Goal: Task Accomplishment & Management: Complete application form

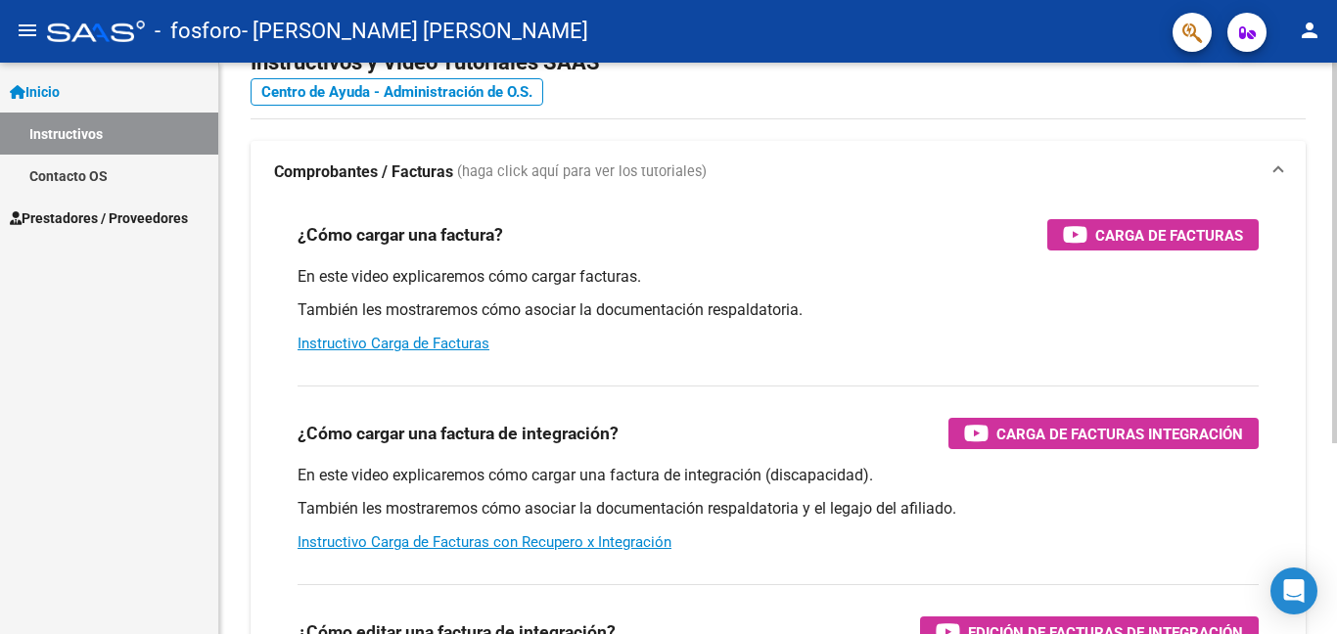
scroll to position [64, 0]
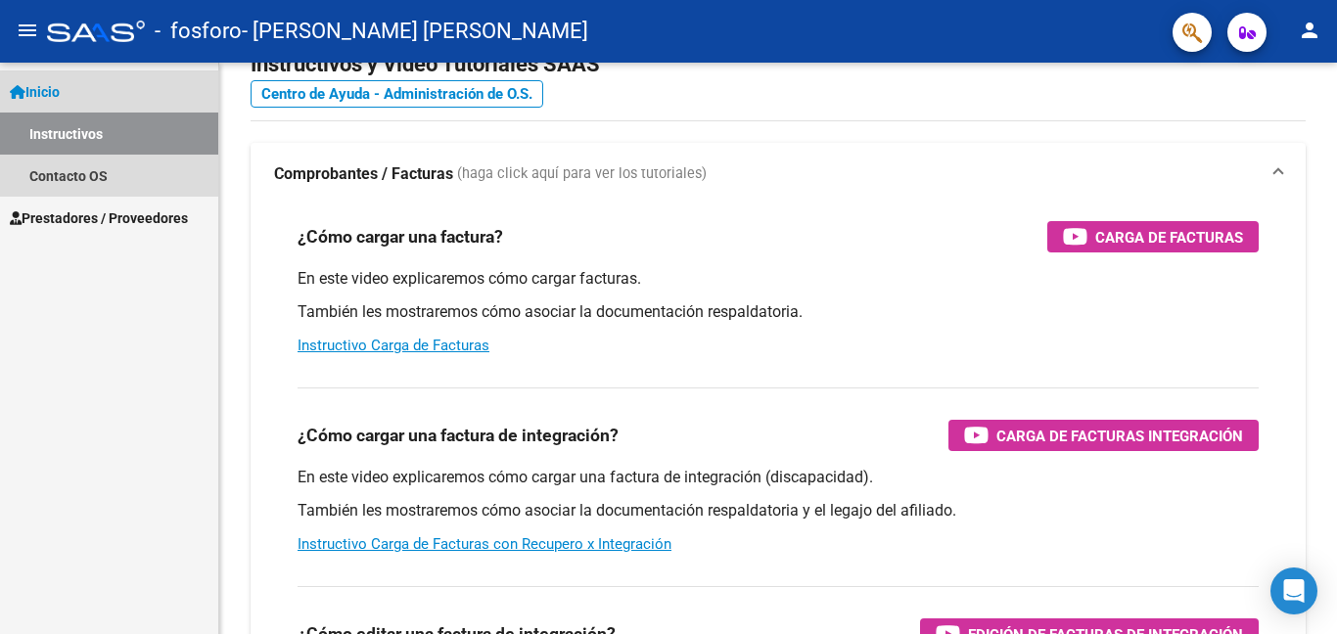
click at [42, 82] on span "Inicio" at bounding box center [35, 92] width 50 height 22
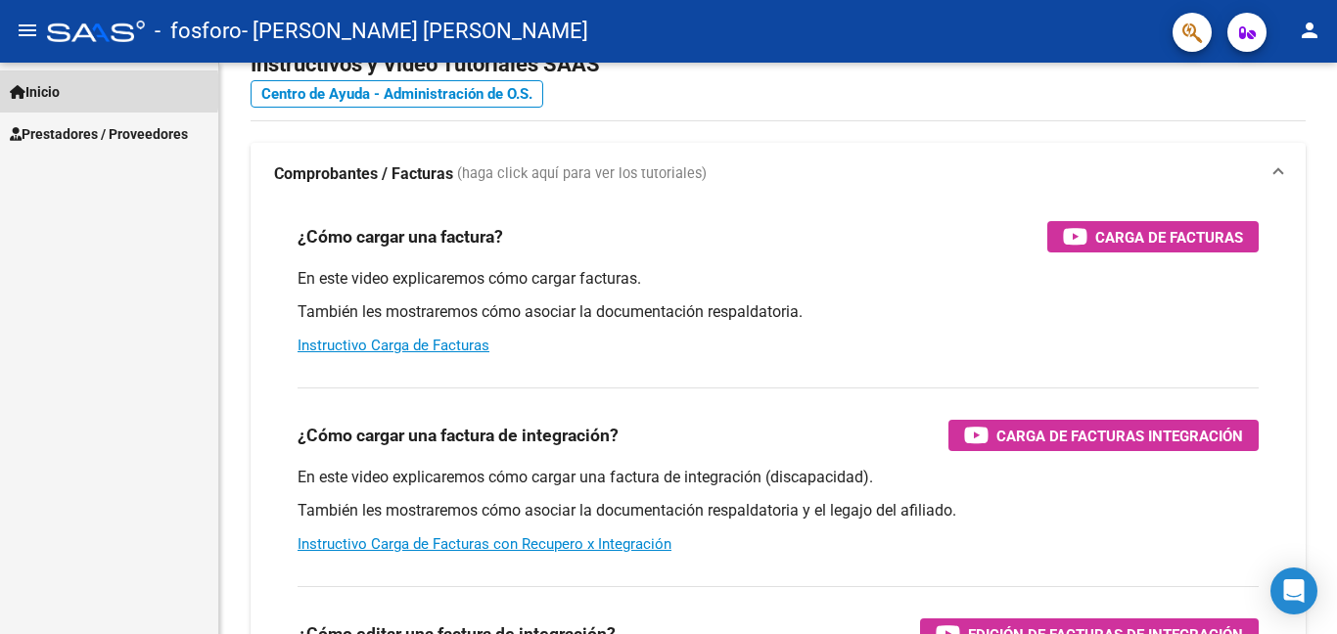
click at [57, 91] on span "Inicio" at bounding box center [35, 92] width 50 height 22
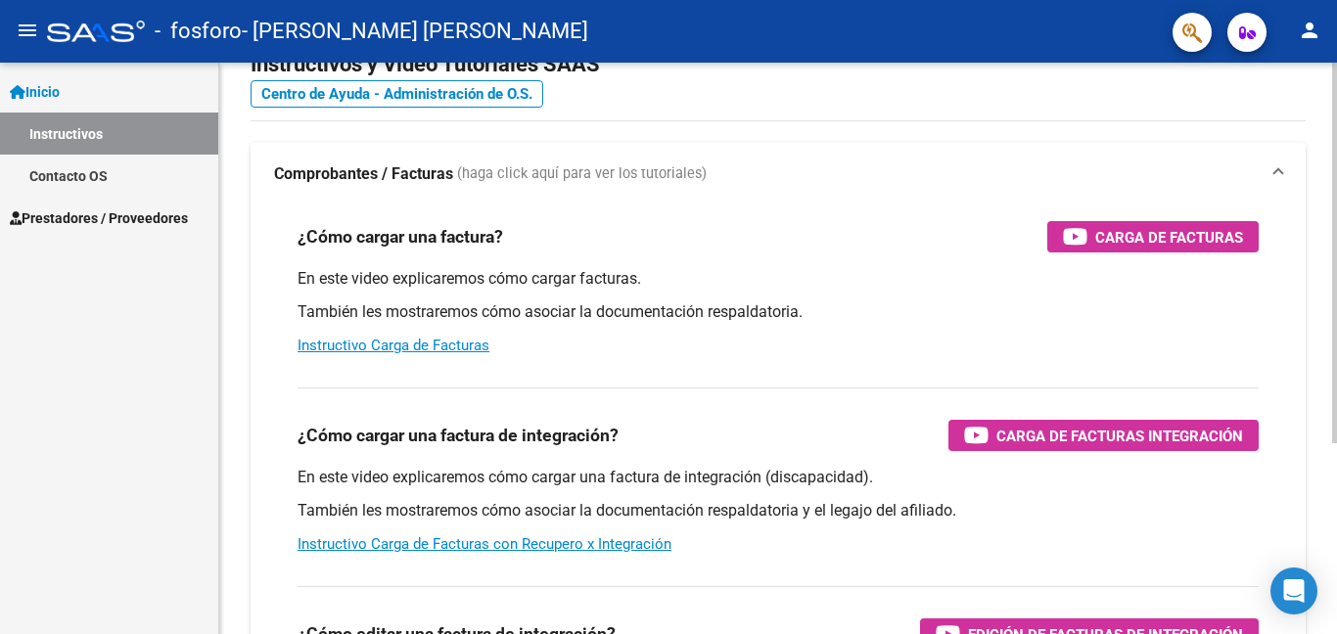
scroll to position [0, 0]
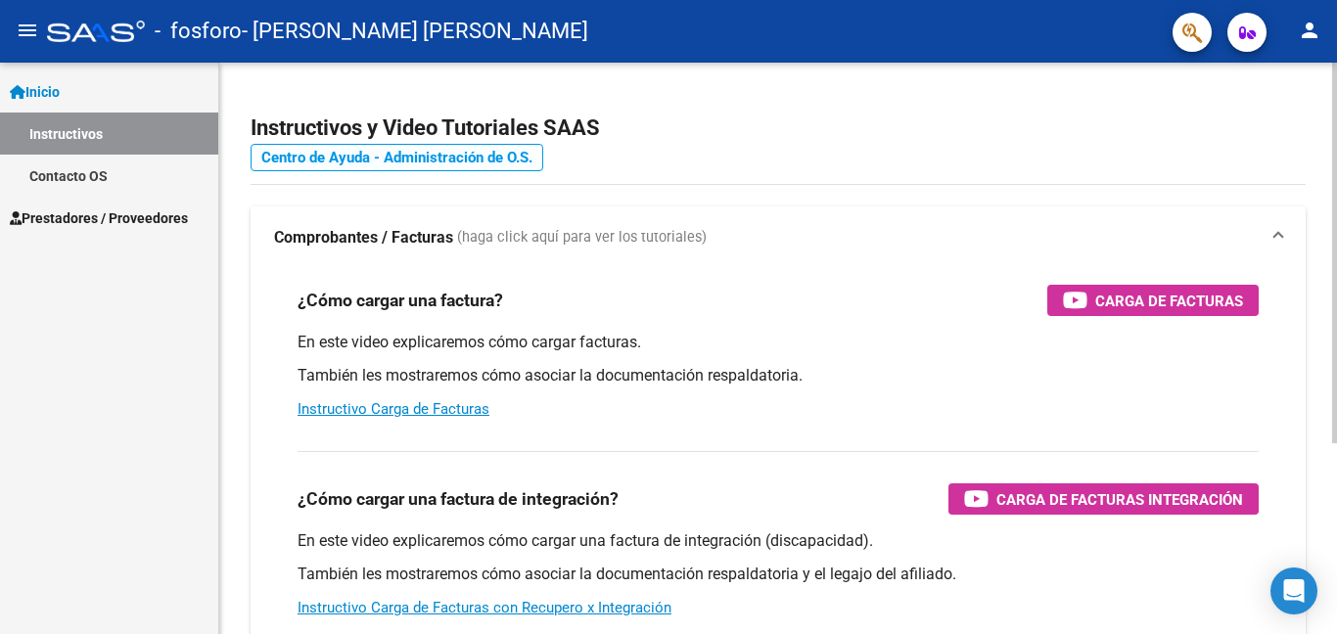
click at [353, 152] on link "Centro de Ayuda - Administración de O.S." at bounding box center [397, 157] width 293 height 27
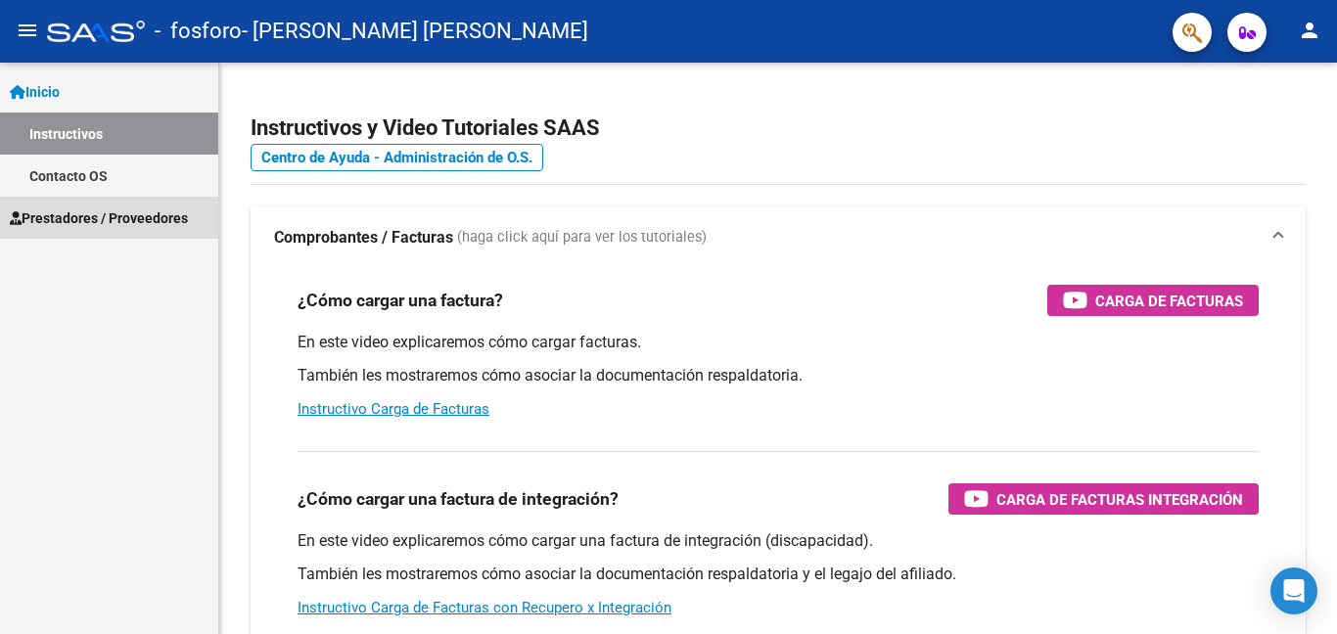
click at [109, 212] on span "Prestadores / Proveedores" at bounding box center [99, 219] width 178 height 22
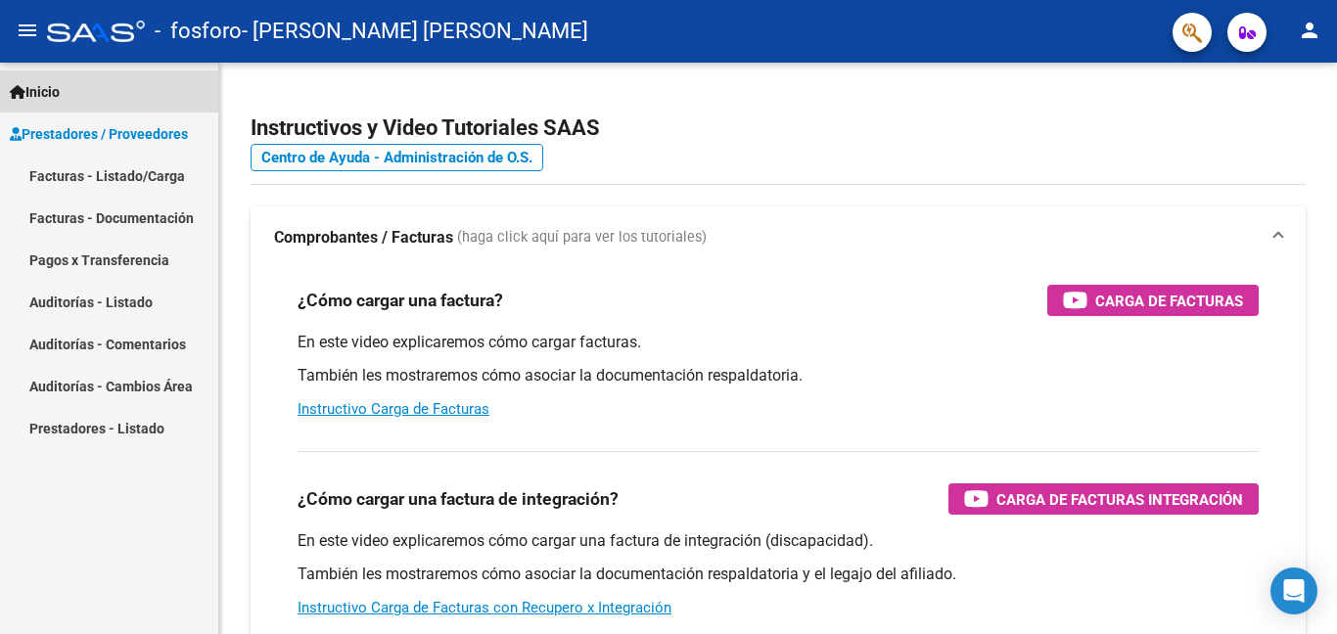
click at [59, 89] on span "Inicio" at bounding box center [35, 92] width 50 height 22
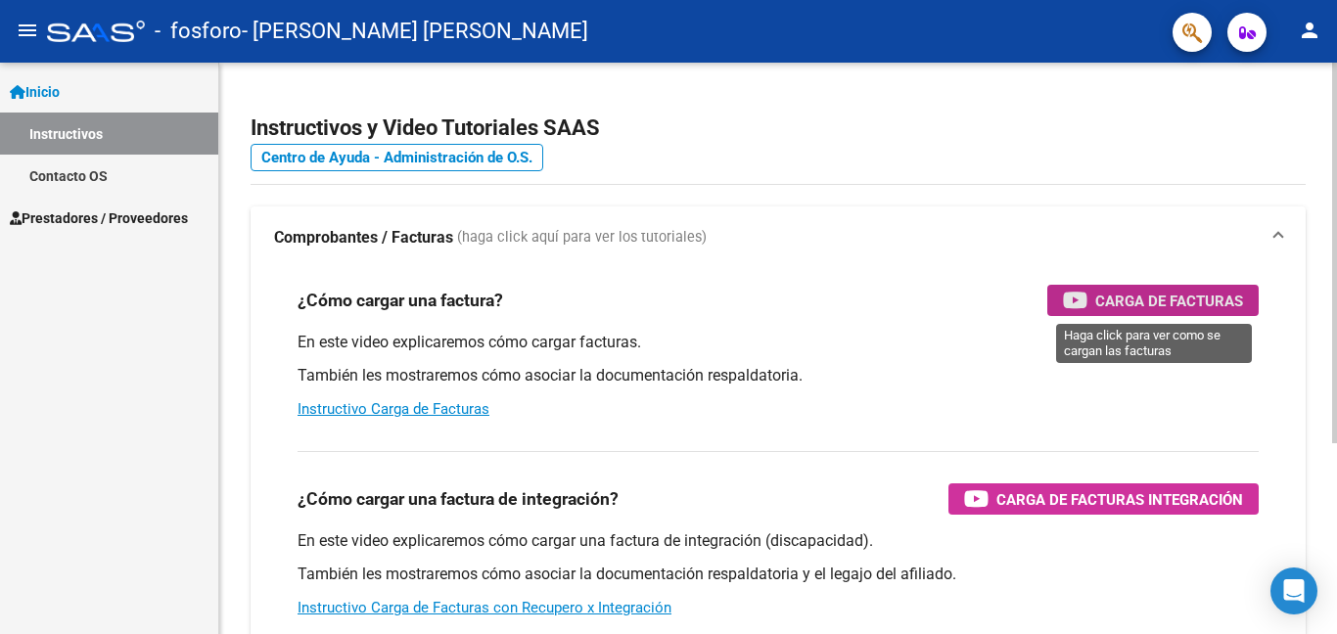
click at [1095, 301] on div "Carga de Facturas" at bounding box center [1153, 300] width 180 height 31
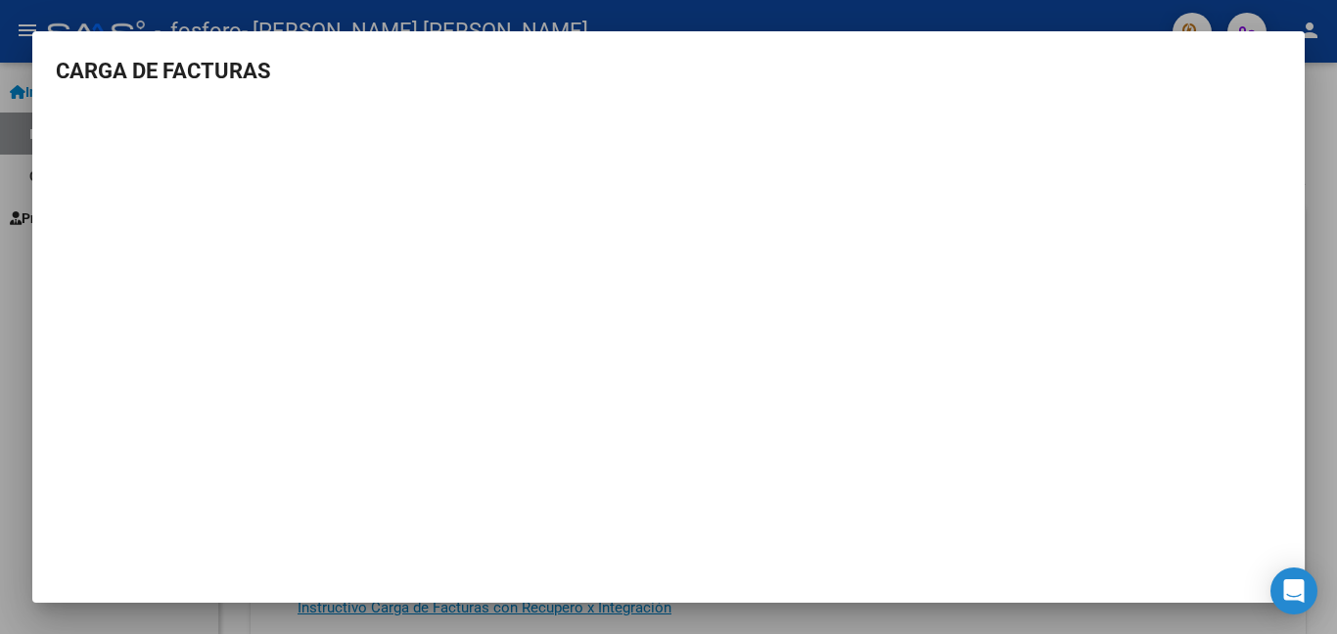
click at [1224, 57] on h3 "CARGA DE FACTURAS" at bounding box center [668, 71] width 1225 height 32
click at [1002, 18] on div at bounding box center [668, 317] width 1337 height 634
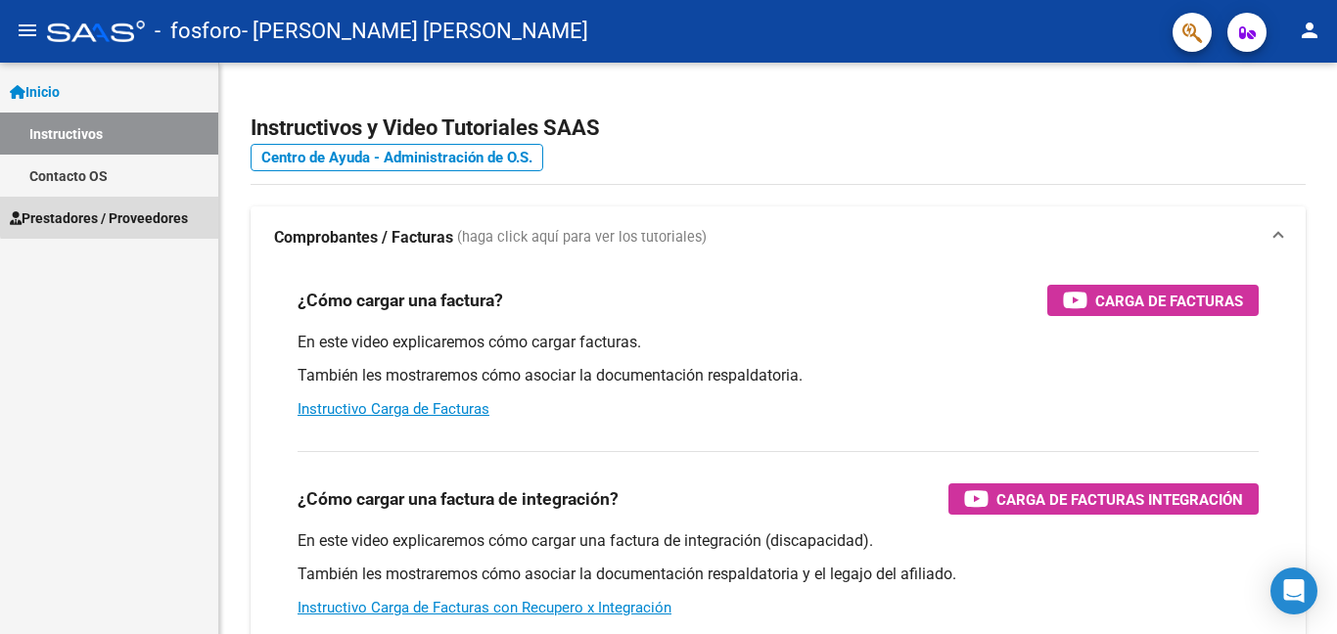
click at [113, 215] on span "Prestadores / Proveedores" at bounding box center [99, 219] width 178 height 22
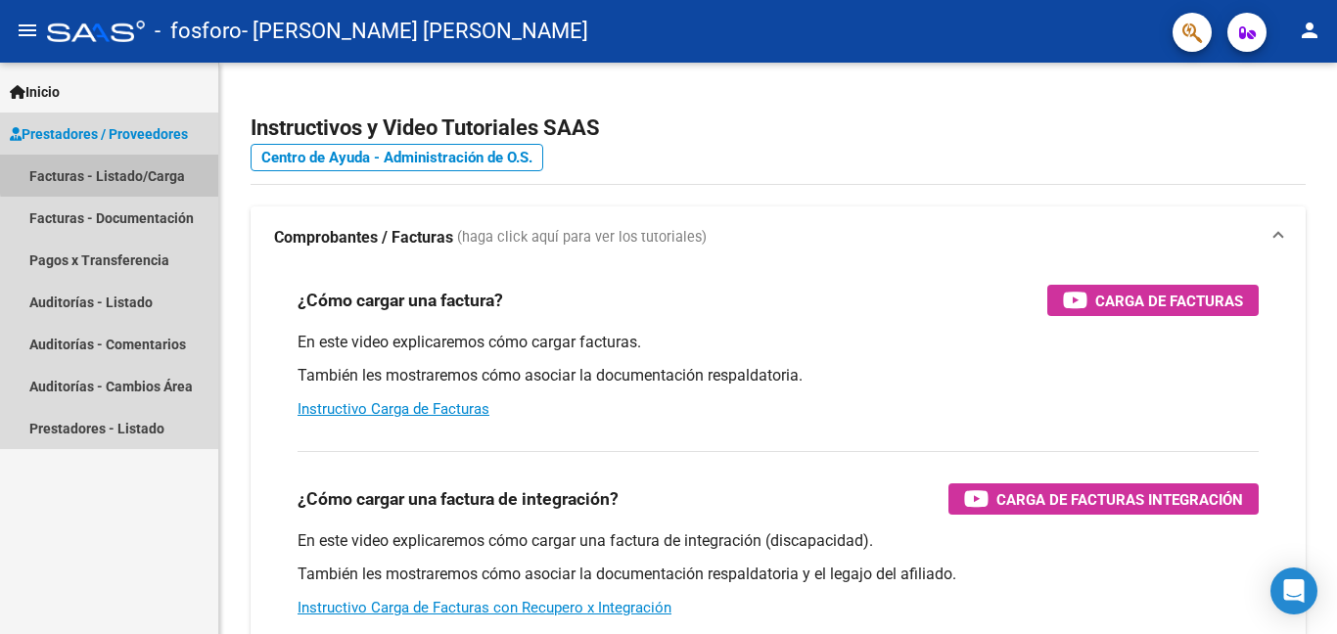
click at [140, 171] on link "Facturas - Listado/Carga" at bounding box center [109, 176] width 218 height 42
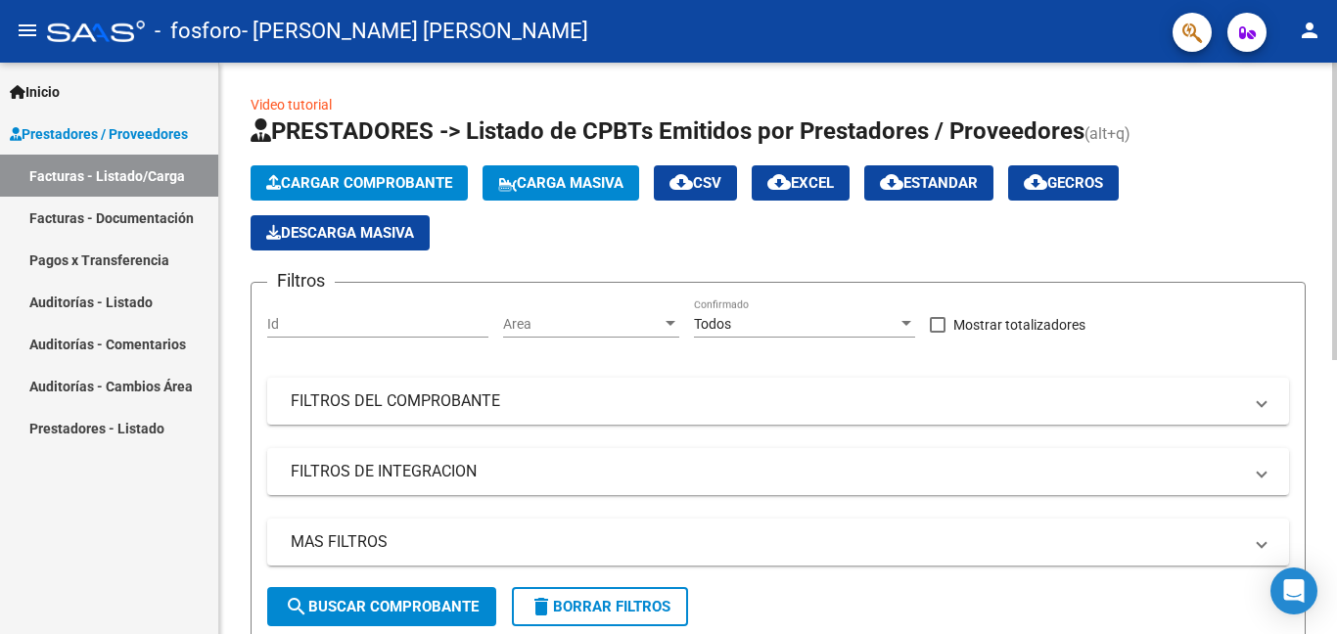
click at [428, 183] on span "Cargar Comprobante" at bounding box center [359, 183] width 186 height 18
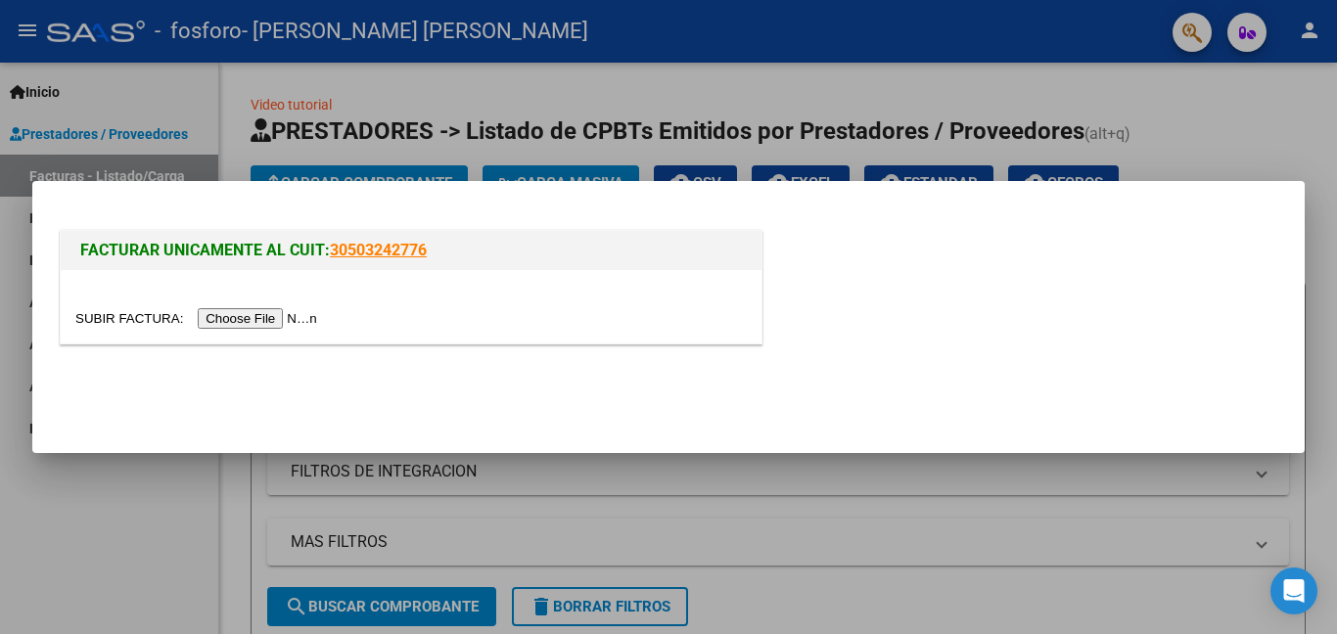
click at [312, 320] on input "file" at bounding box center [199, 318] width 248 height 21
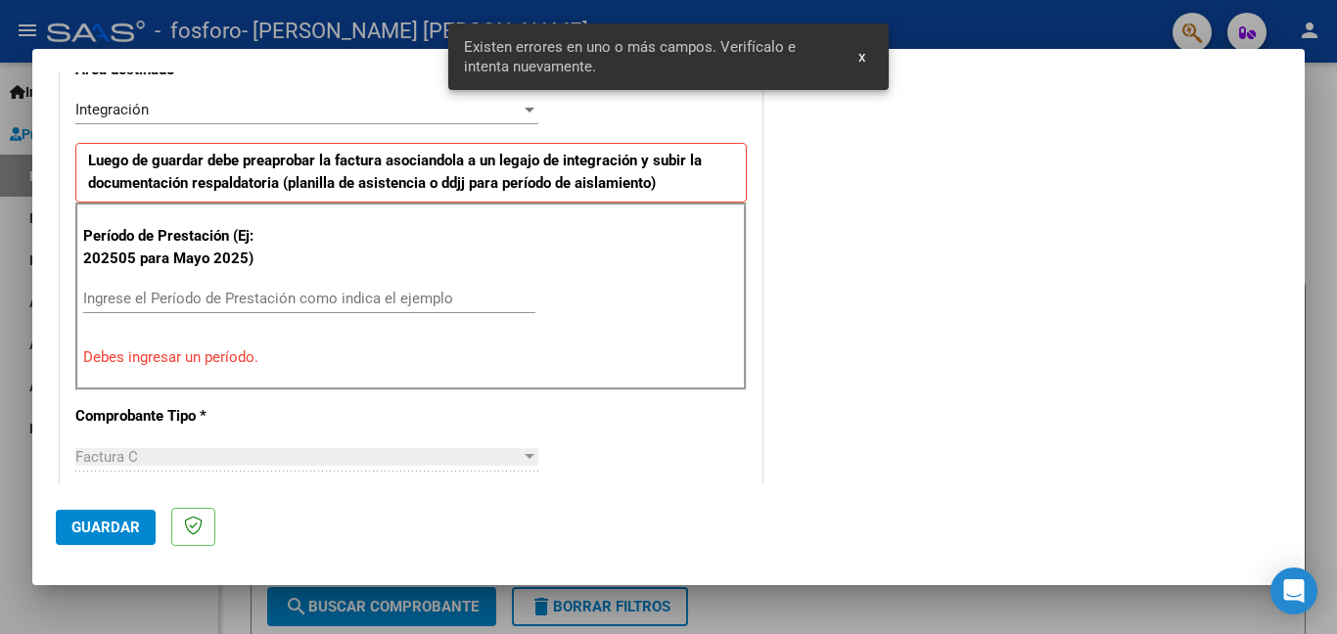
scroll to position [319, 0]
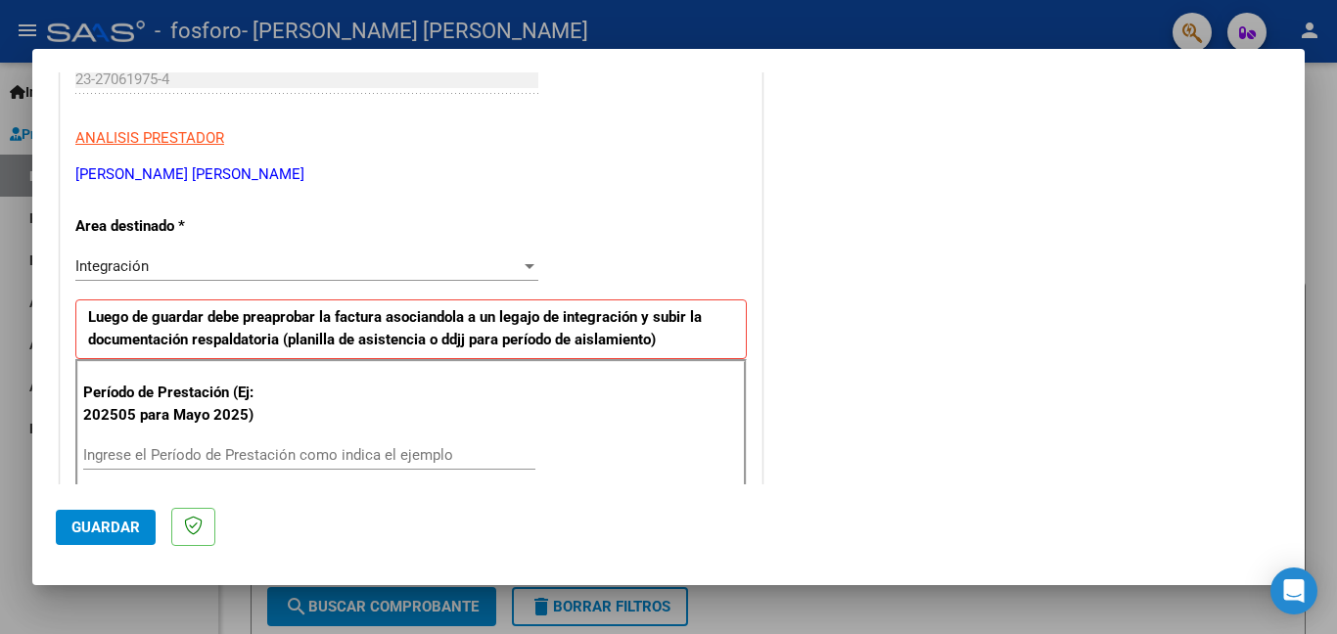
click at [525, 264] on div at bounding box center [530, 266] width 10 height 5
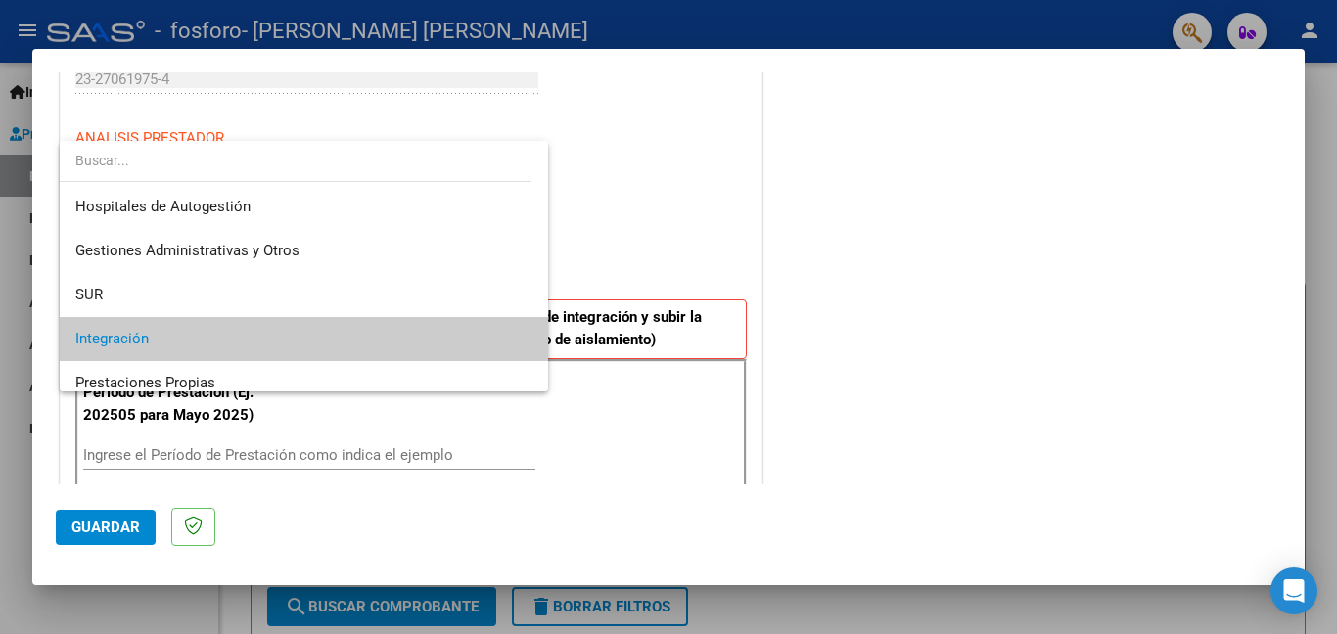
scroll to position [146, 0]
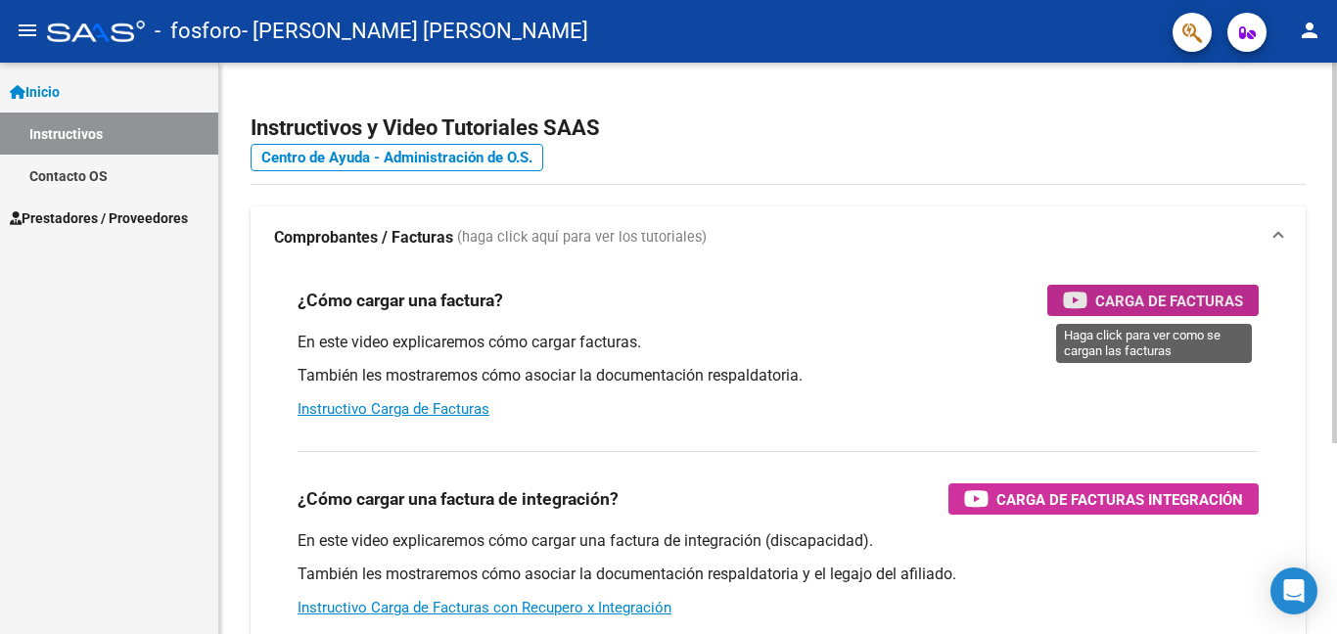
click at [1212, 298] on span "Carga de Facturas" at bounding box center [1169, 301] width 148 height 24
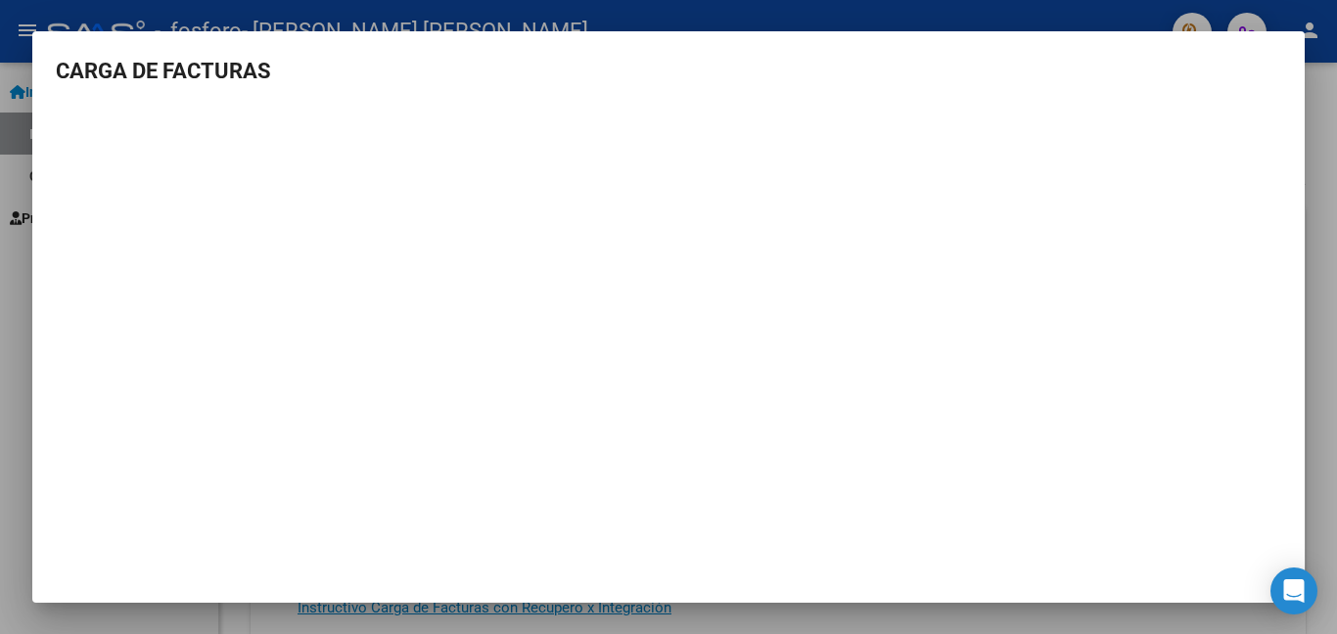
click at [819, 5] on div at bounding box center [668, 317] width 1337 height 634
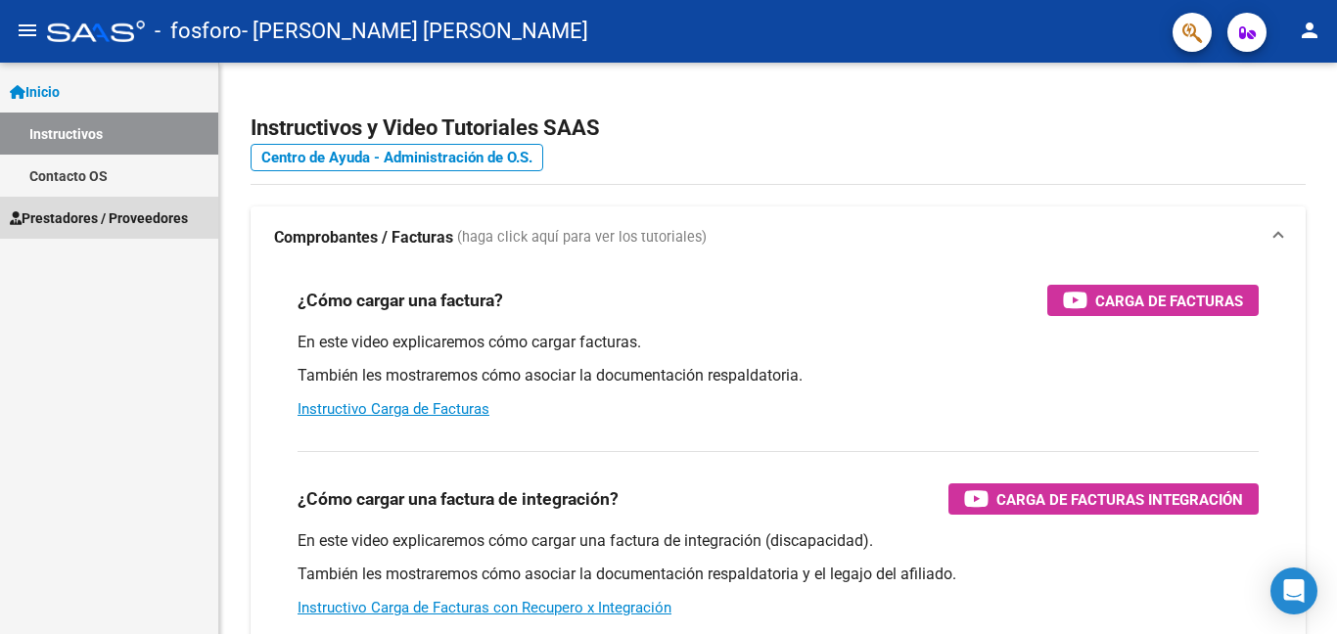
click at [87, 212] on span "Prestadores / Proveedores" at bounding box center [99, 219] width 178 height 22
click at [131, 215] on span "Prestadores / Proveedores" at bounding box center [99, 219] width 178 height 22
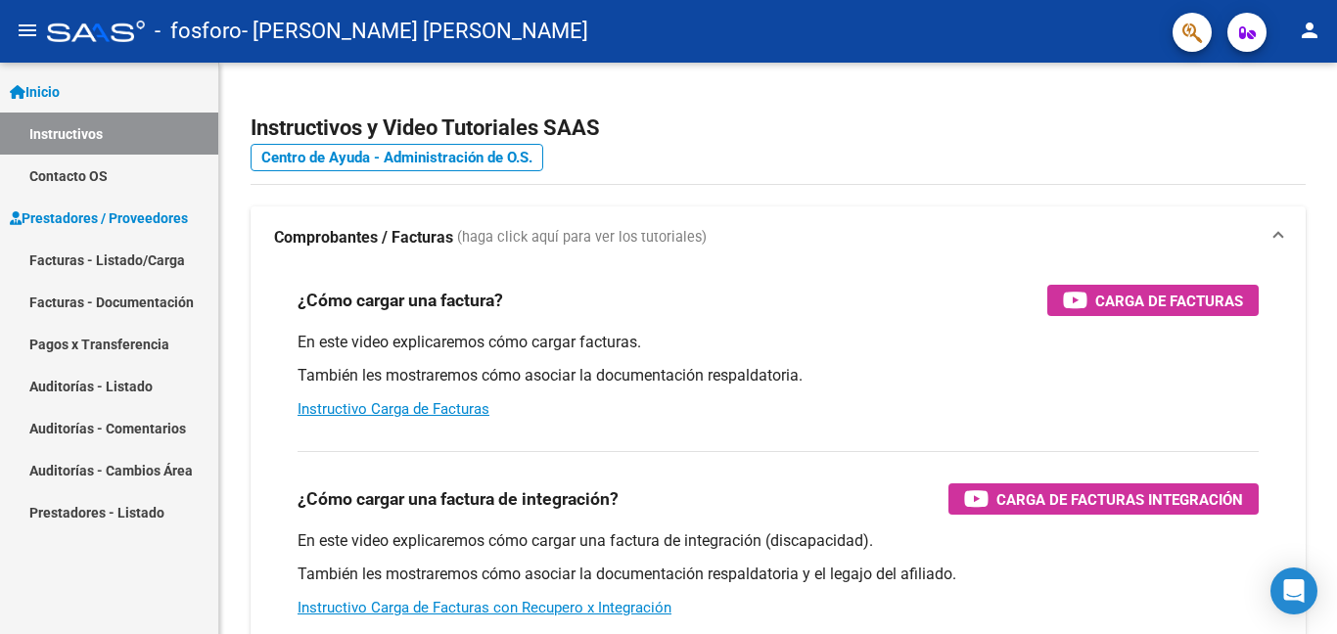
click at [132, 253] on link "Facturas - Listado/Carga" at bounding box center [109, 260] width 218 height 42
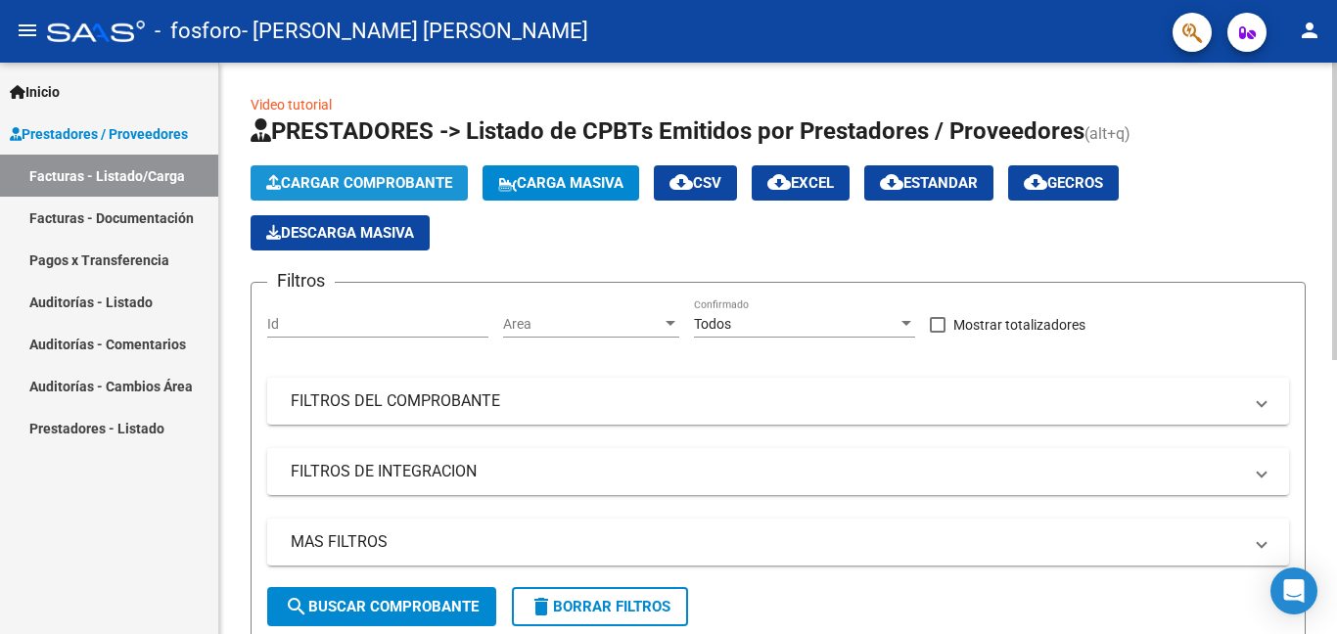
click at [370, 183] on span "Cargar Comprobante" at bounding box center [359, 183] width 186 height 18
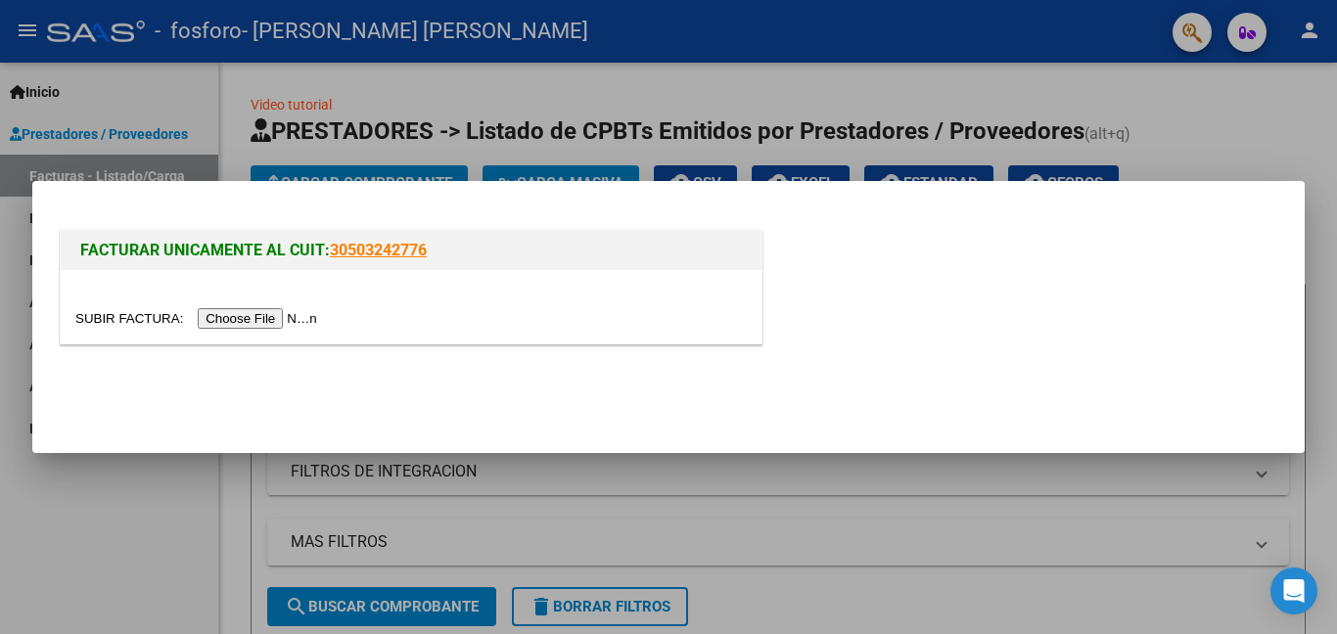
click at [286, 318] on input "file" at bounding box center [199, 318] width 248 height 21
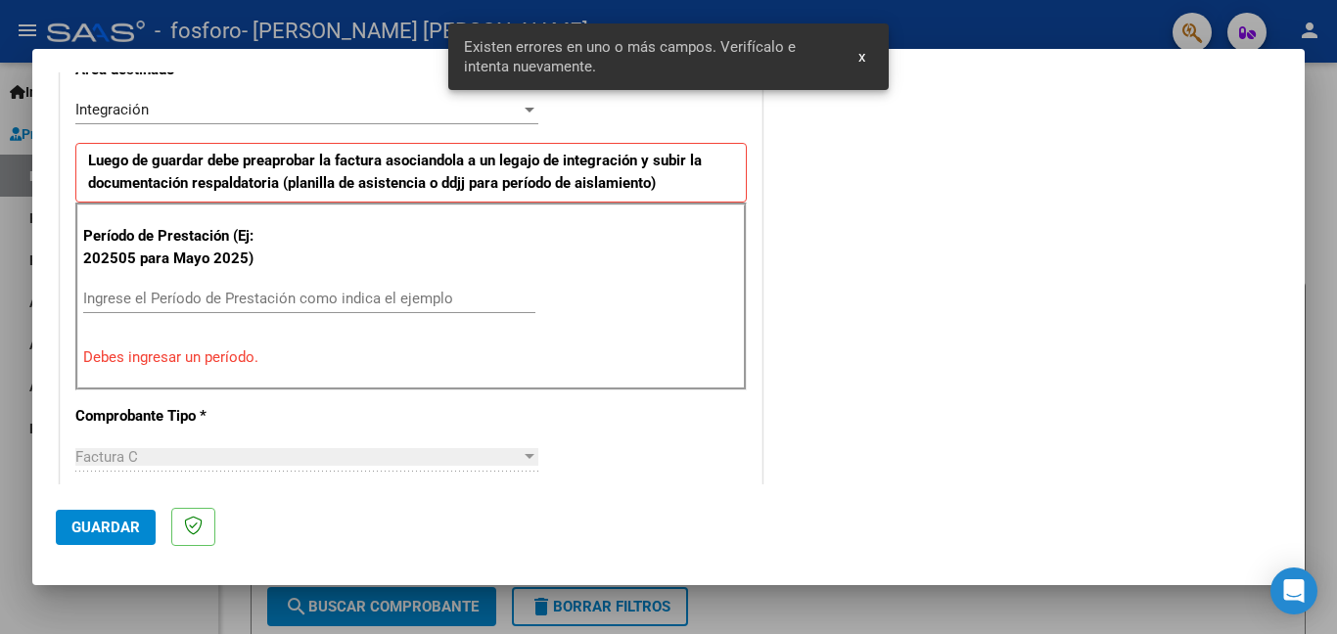
scroll to position [260, 0]
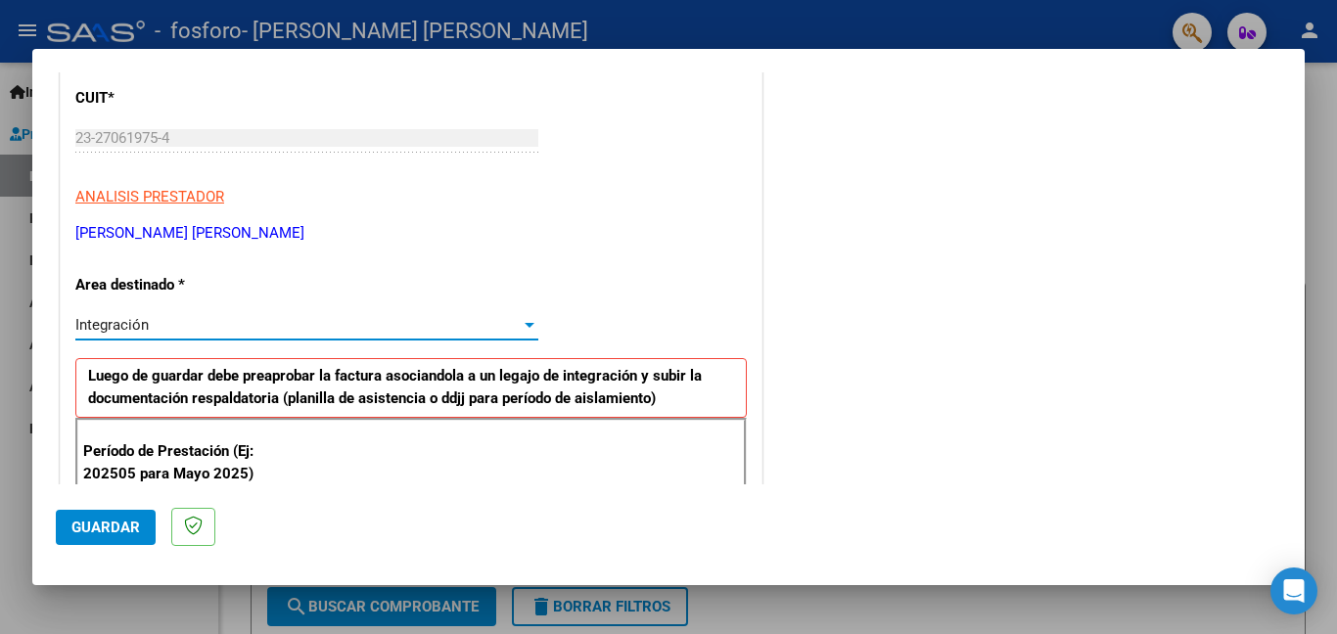
click at [525, 320] on div at bounding box center [530, 325] width 18 height 16
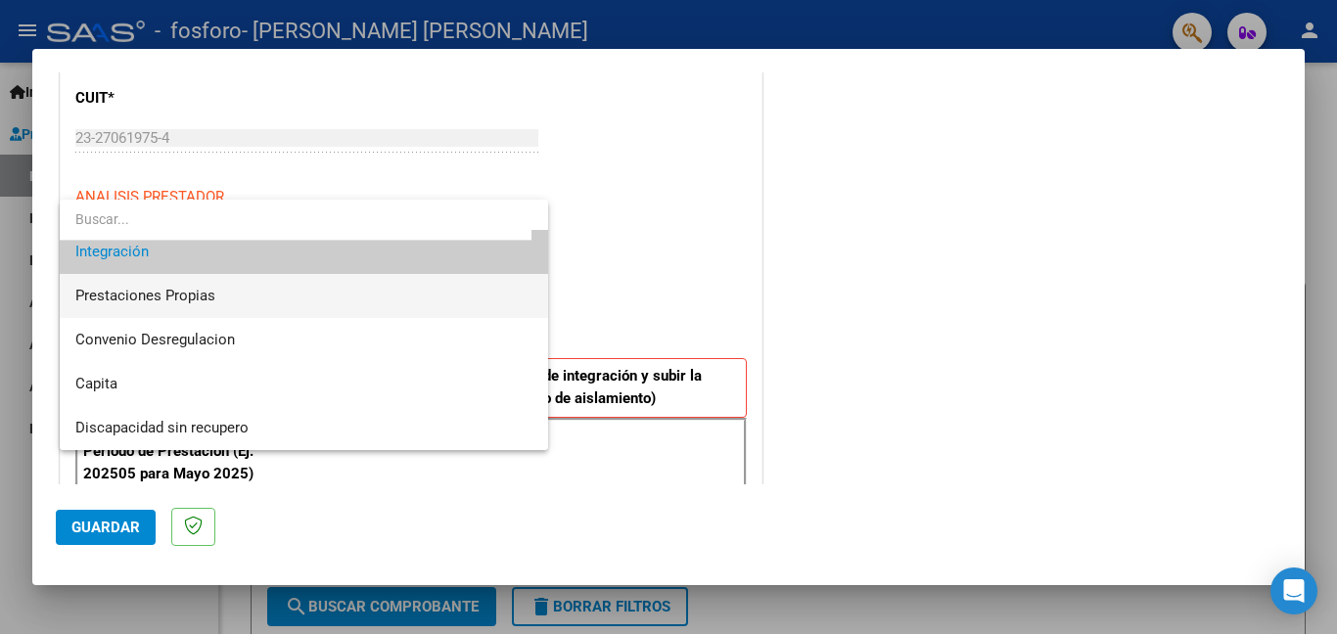
scroll to position [0, 0]
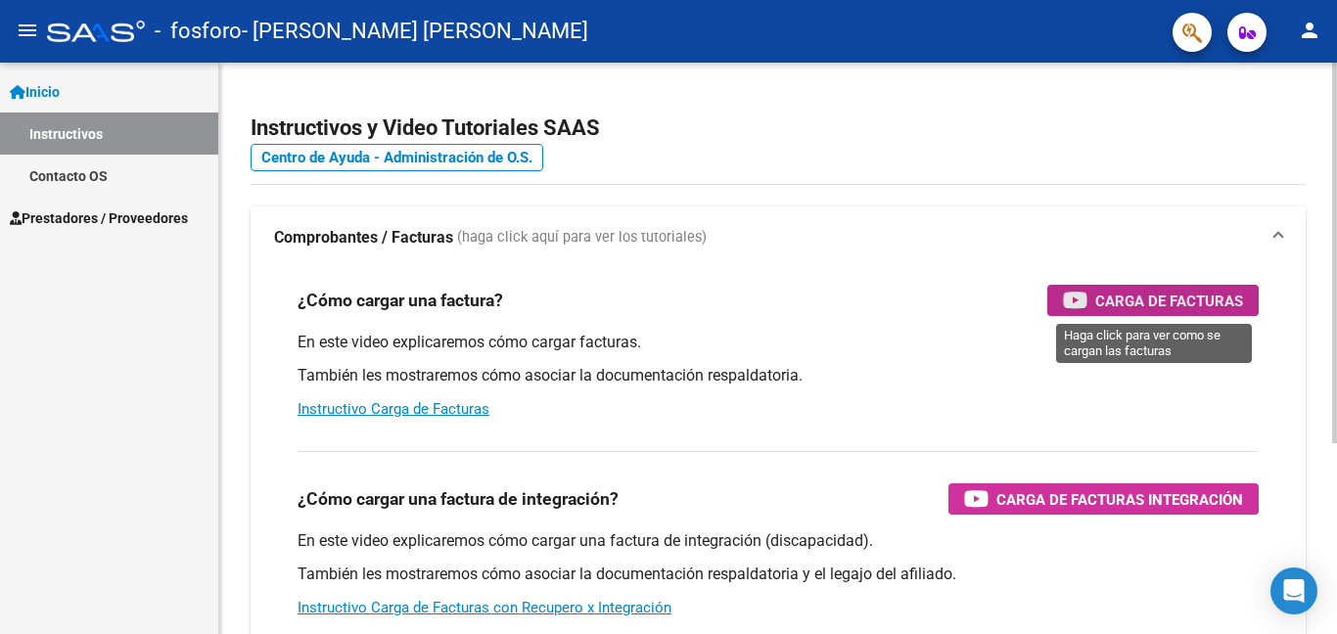
click at [1173, 295] on span "Carga de Facturas" at bounding box center [1169, 301] width 148 height 24
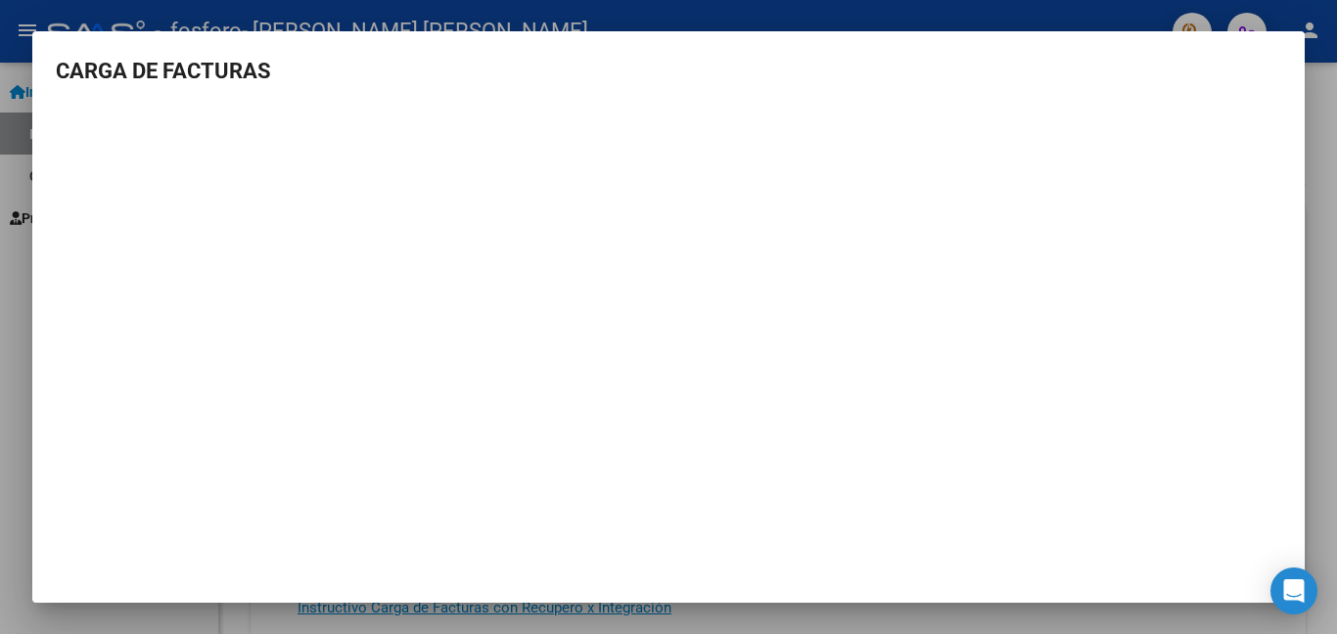
click at [78, 11] on div at bounding box center [668, 317] width 1337 height 634
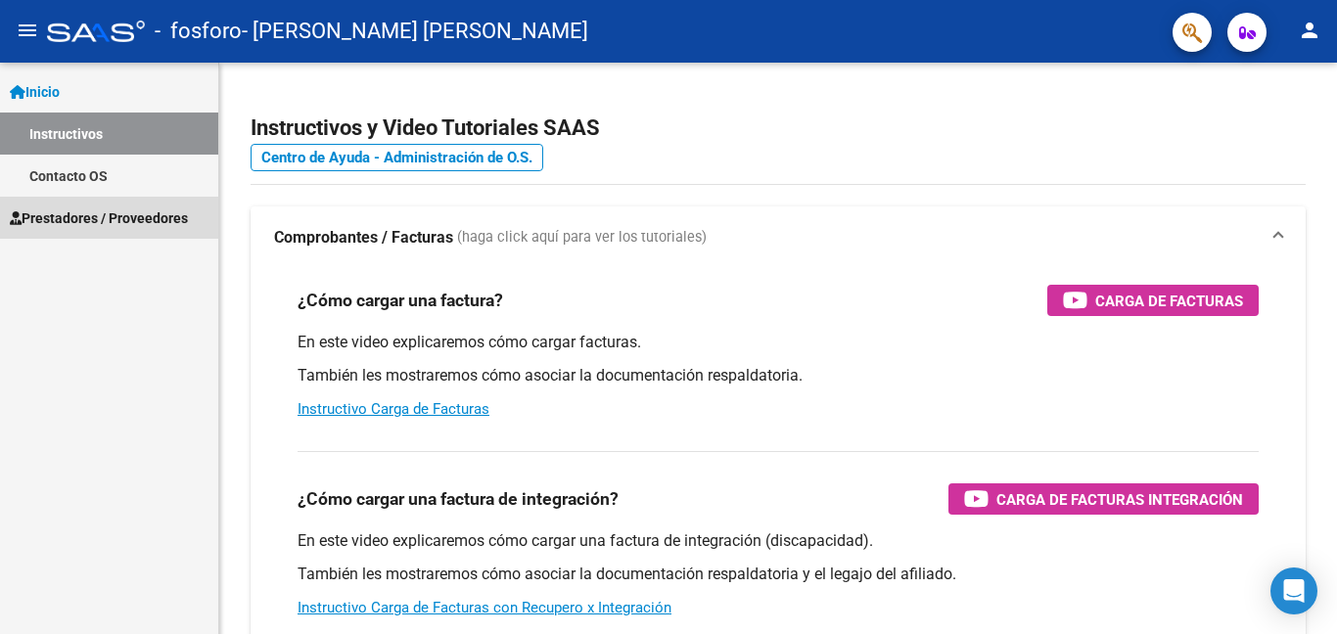
click at [64, 219] on span "Prestadores / Proveedores" at bounding box center [99, 219] width 178 height 22
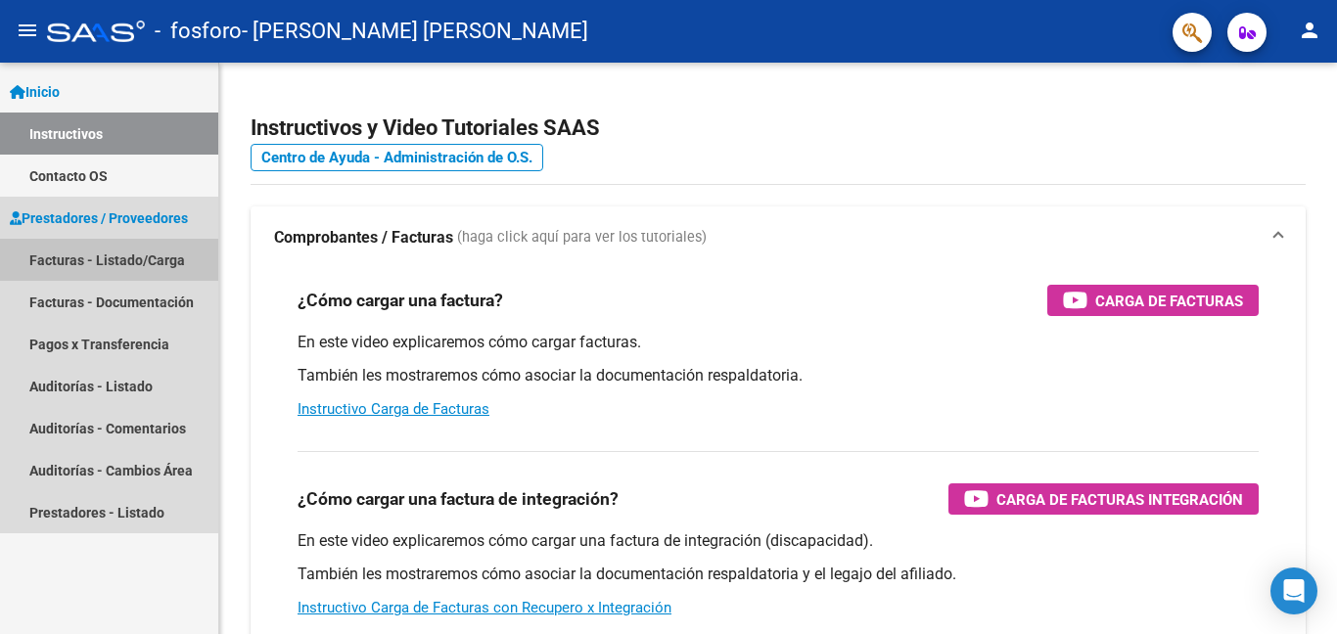
click at [77, 260] on link "Facturas - Listado/Carga" at bounding box center [109, 260] width 218 height 42
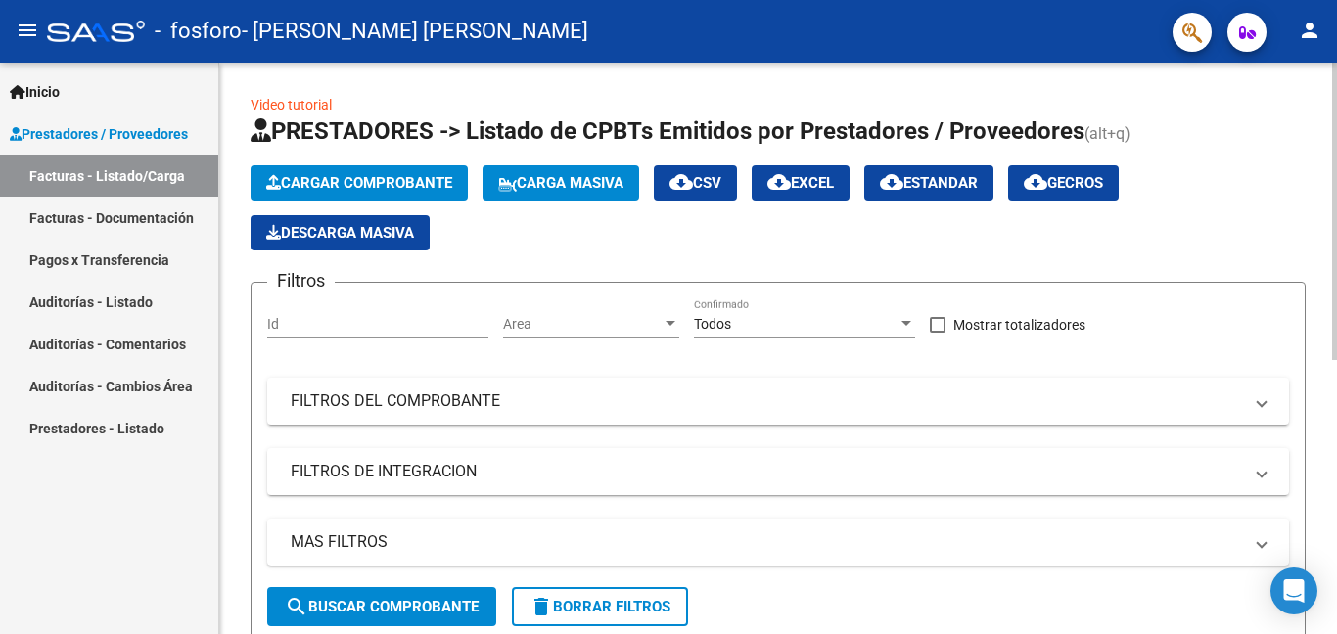
click at [369, 182] on span "Cargar Comprobante" at bounding box center [359, 183] width 186 height 18
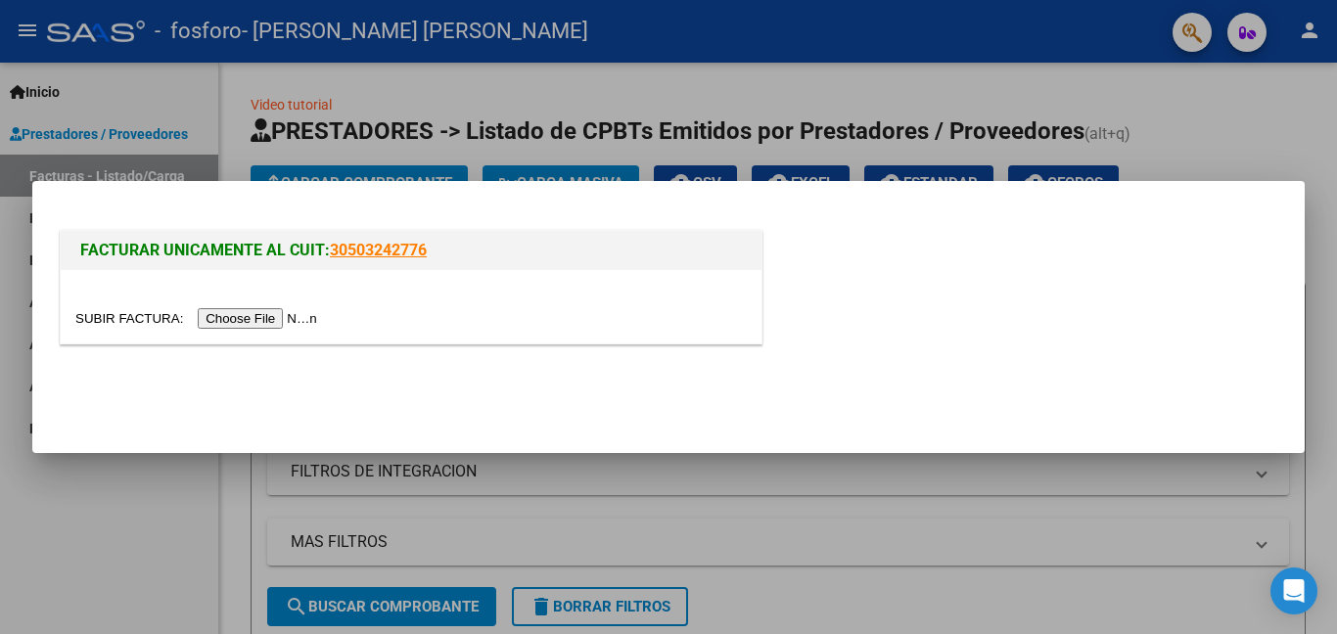
click at [298, 313] on input "file" at bounding box center [199, 318] width 248 height 21
click at [147, 493] on div at bounding box center [668, 317] width 1337 height 634
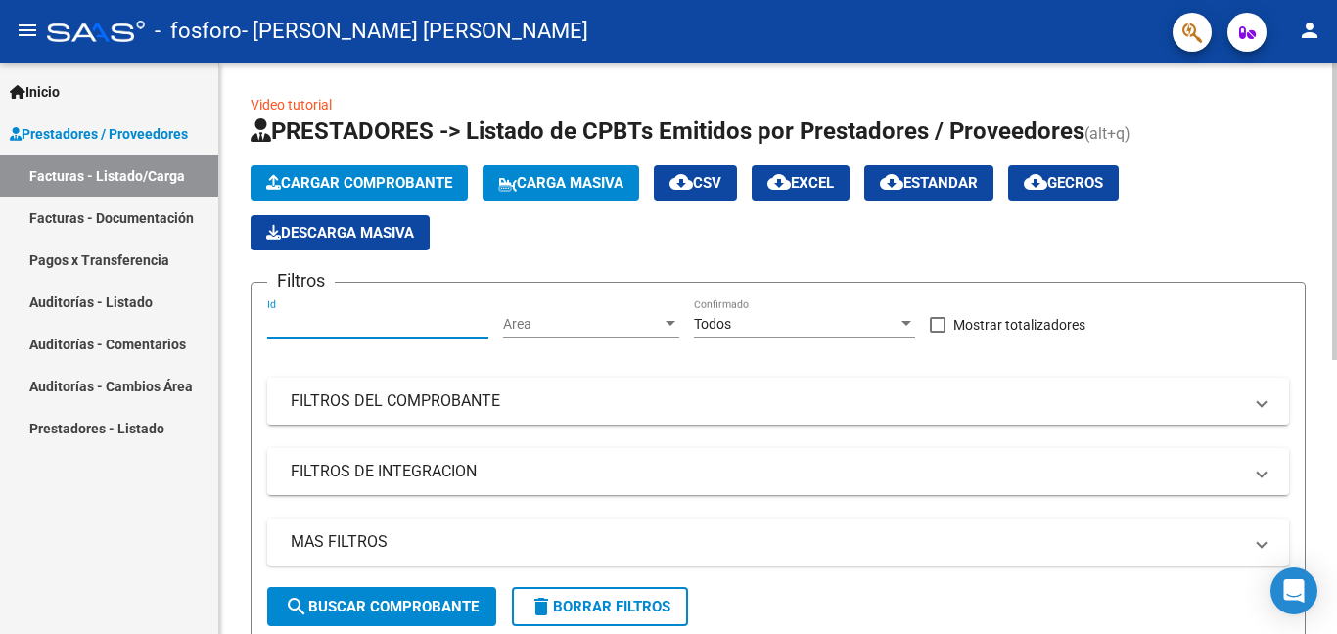
click at [402, 325] on input "Id" at bounding box center [377, 324] width 221 height 17
type input "13"
click at [1316, 30] on mat-icon "person" at bounding box center [1309, 30] width 23 height 23
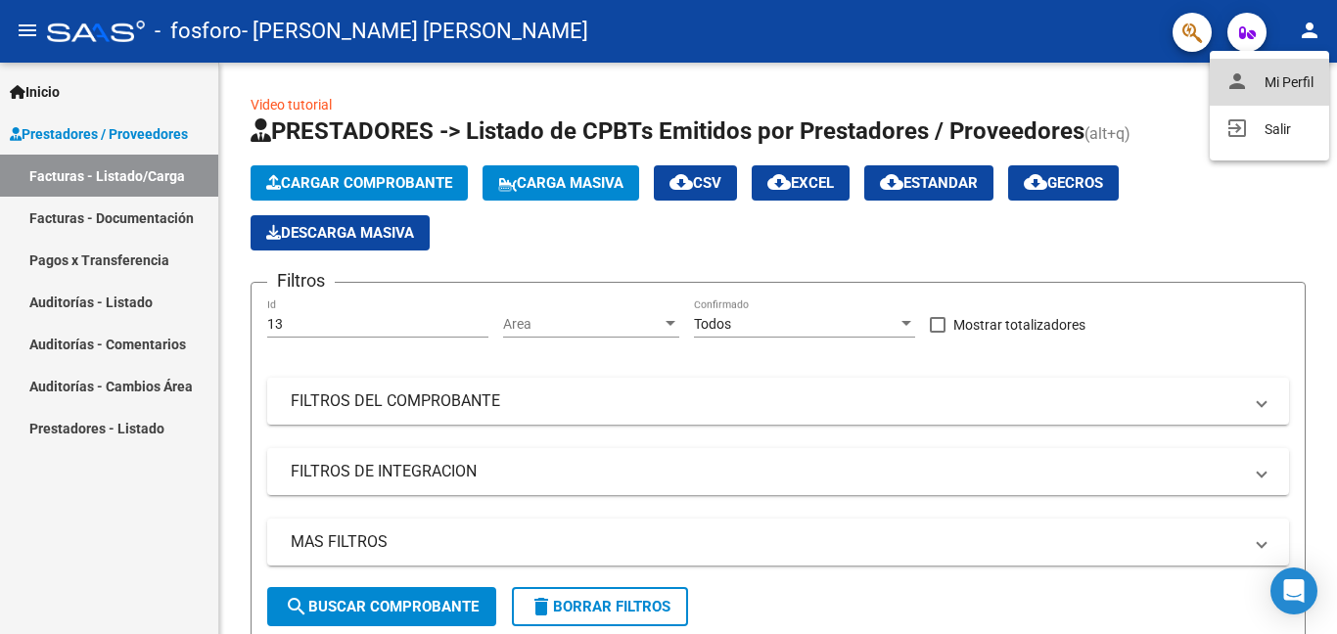
click at [1278, 74] on button "person Mi Perfil" at bounding box center [1269, 82] width 119 height 47
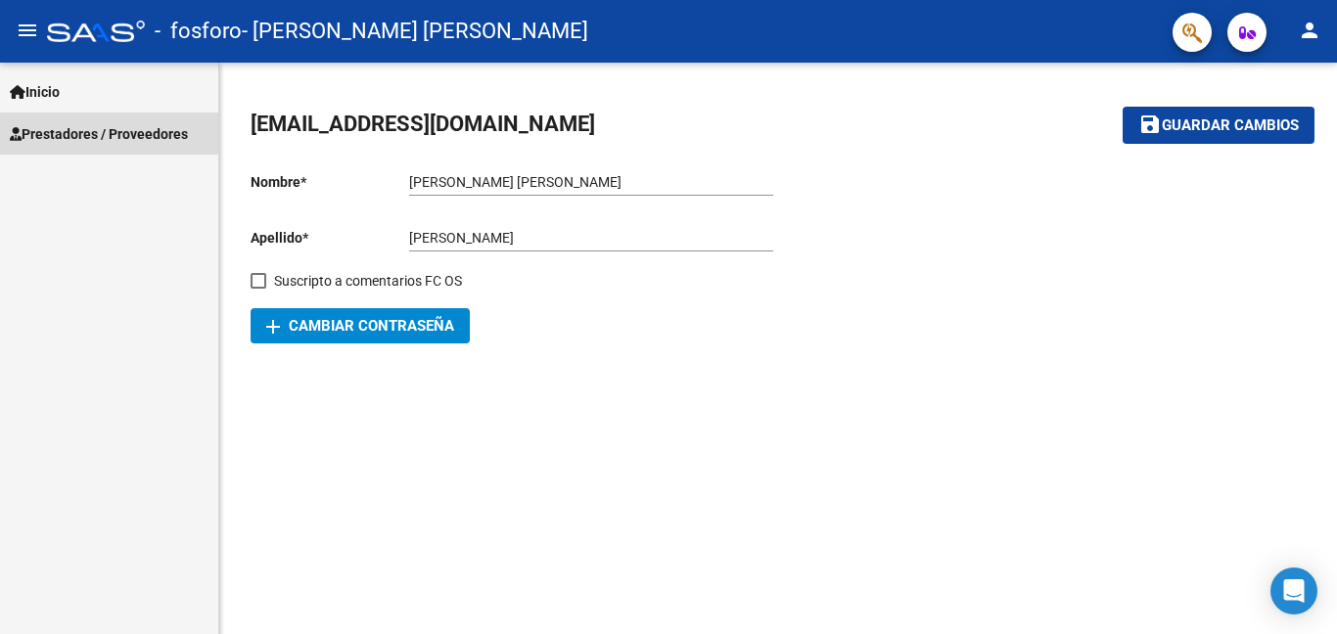
click at [94, 123] on span "Prestadores / Proveedores" at bounding box center [99, 134] width 178 height 22
click at [94, 124] on span "Prestadores / Proveedores" at bounding box center [99, 134] width 178 height 22
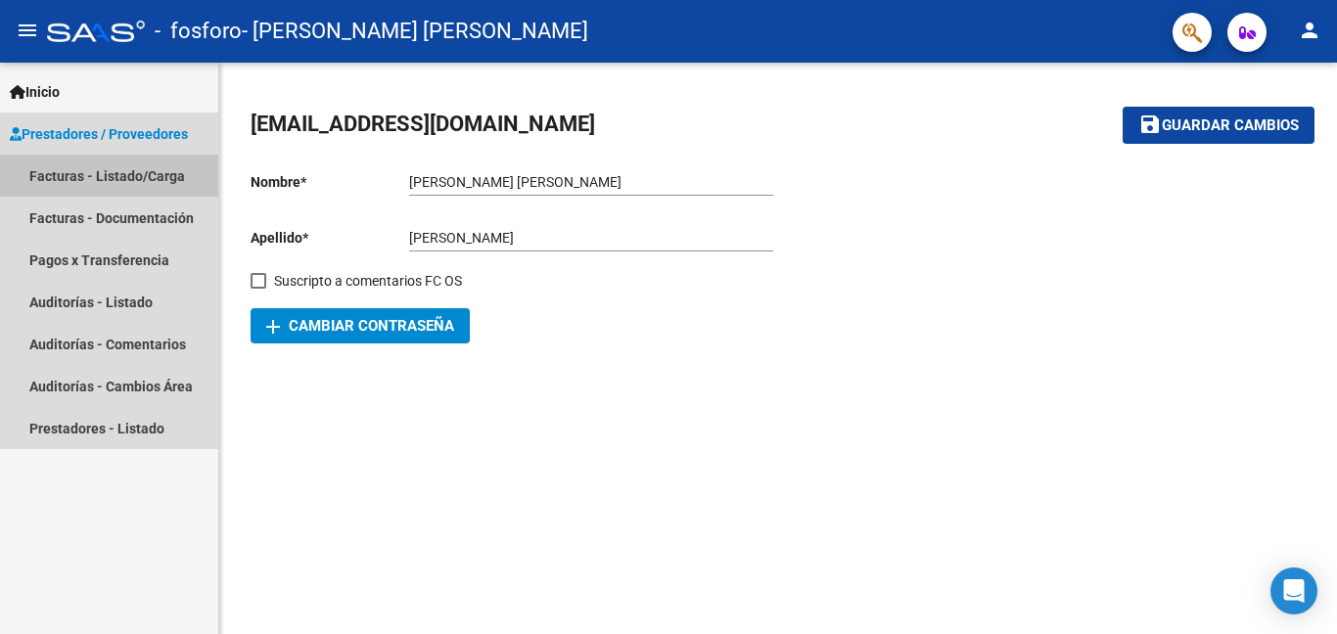
click at [106, 177] on link "Facturas - Listado/Carga" at bounding box center [109, 176] width 218 height 42
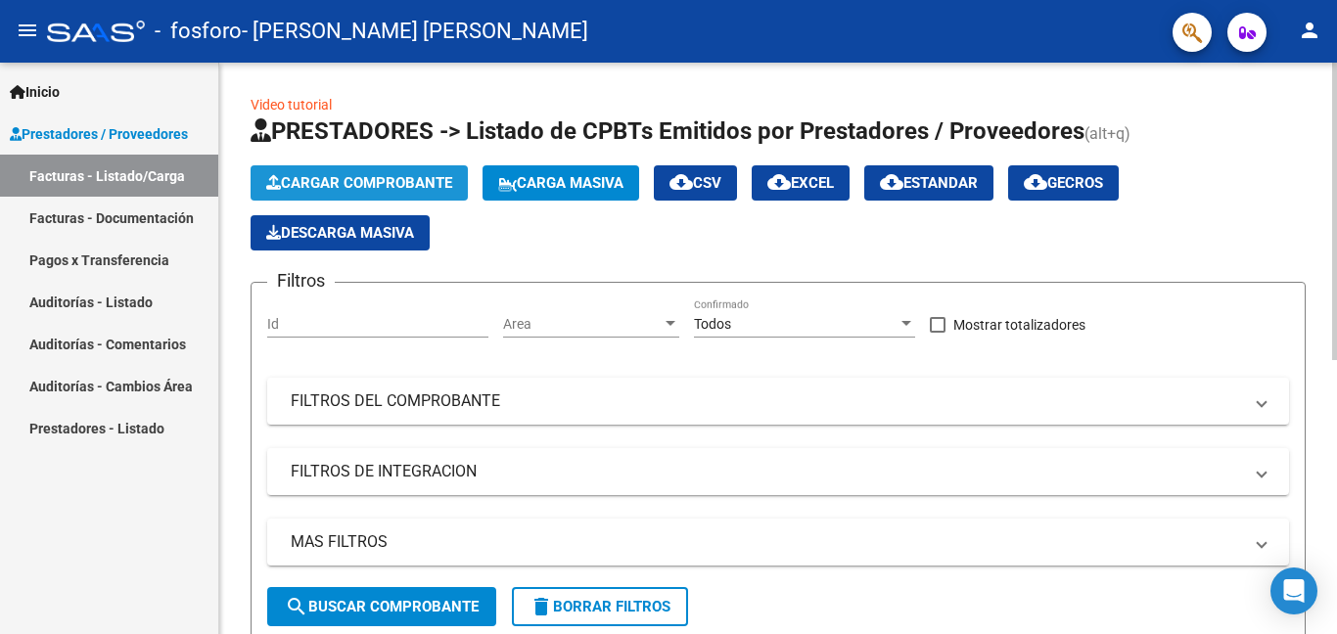
click at [379, 166] on button "Cargar Comprobante" at bounding box center [359, 182] width 217 height 35
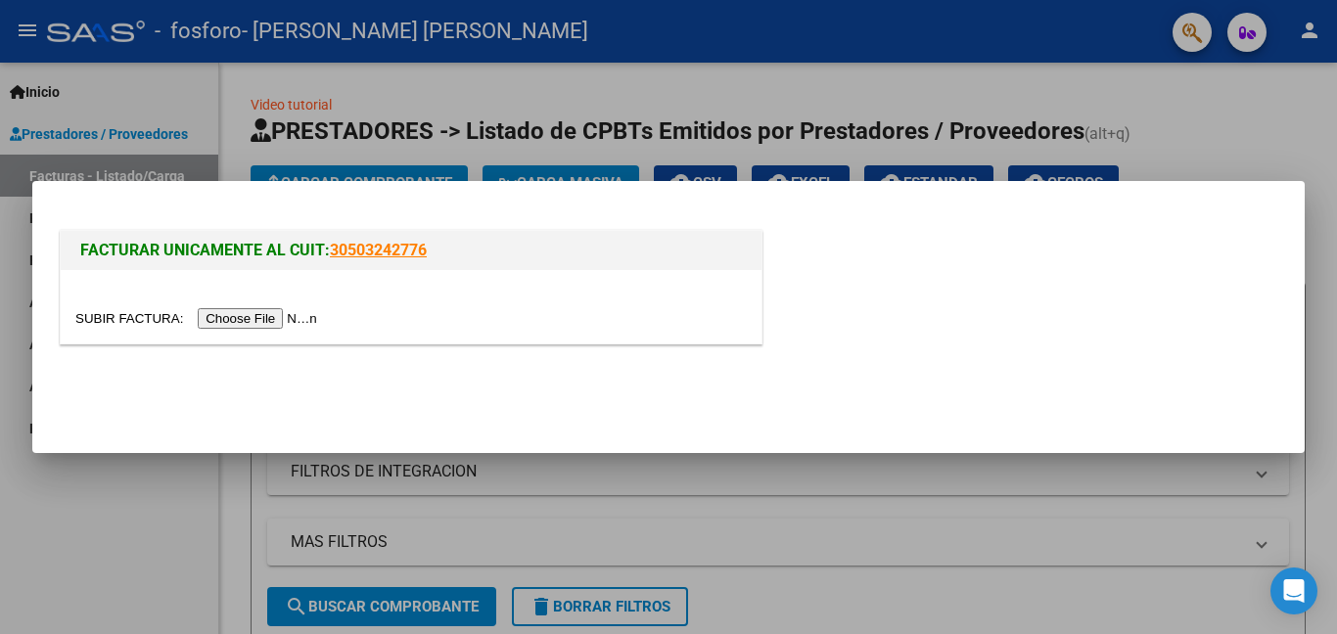
click at [299, 317] on input "file" at bounding box center [199, 318] width 248 height 21
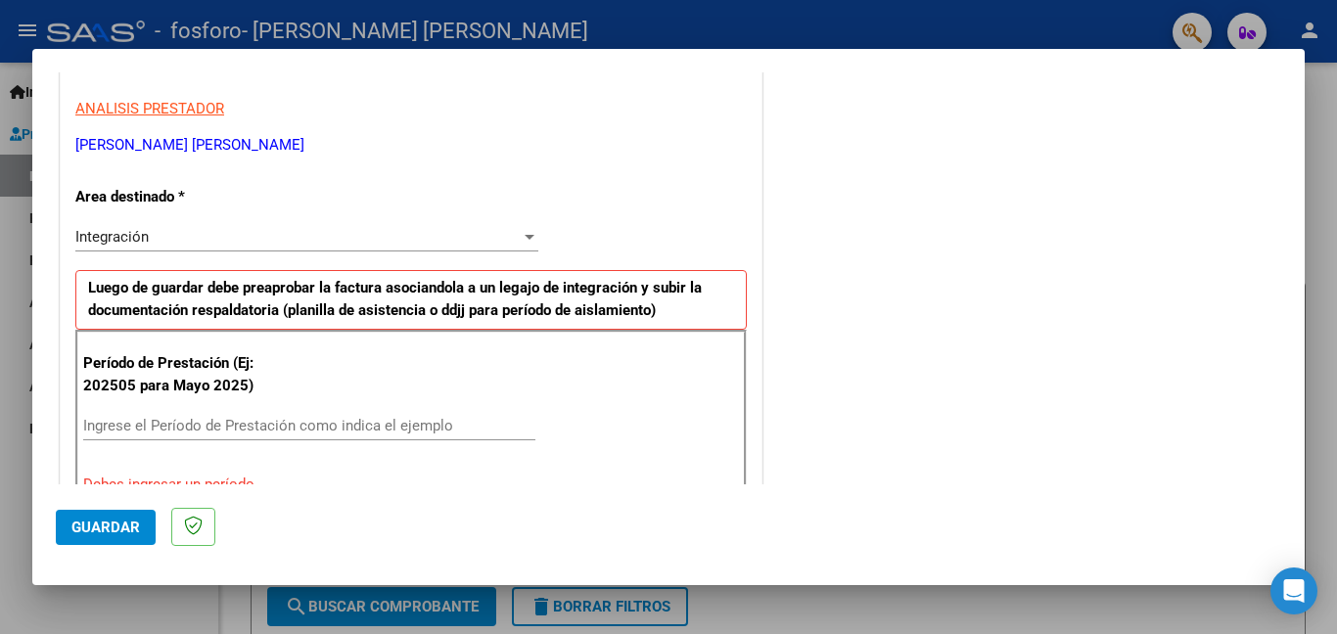
scroll to position [444, 0]
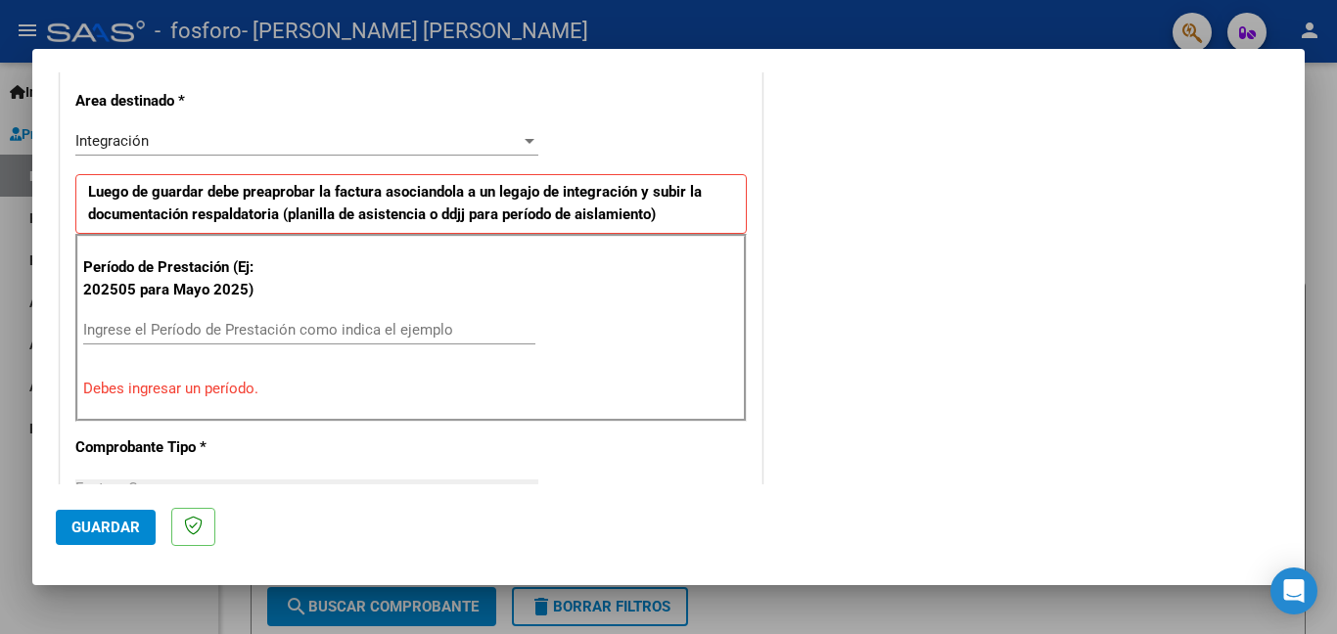
click at [227, 330] on input "Ingrese el Período de Prestación como indica el ejemplo" at bounding box center [309, 330] width 452 height 18
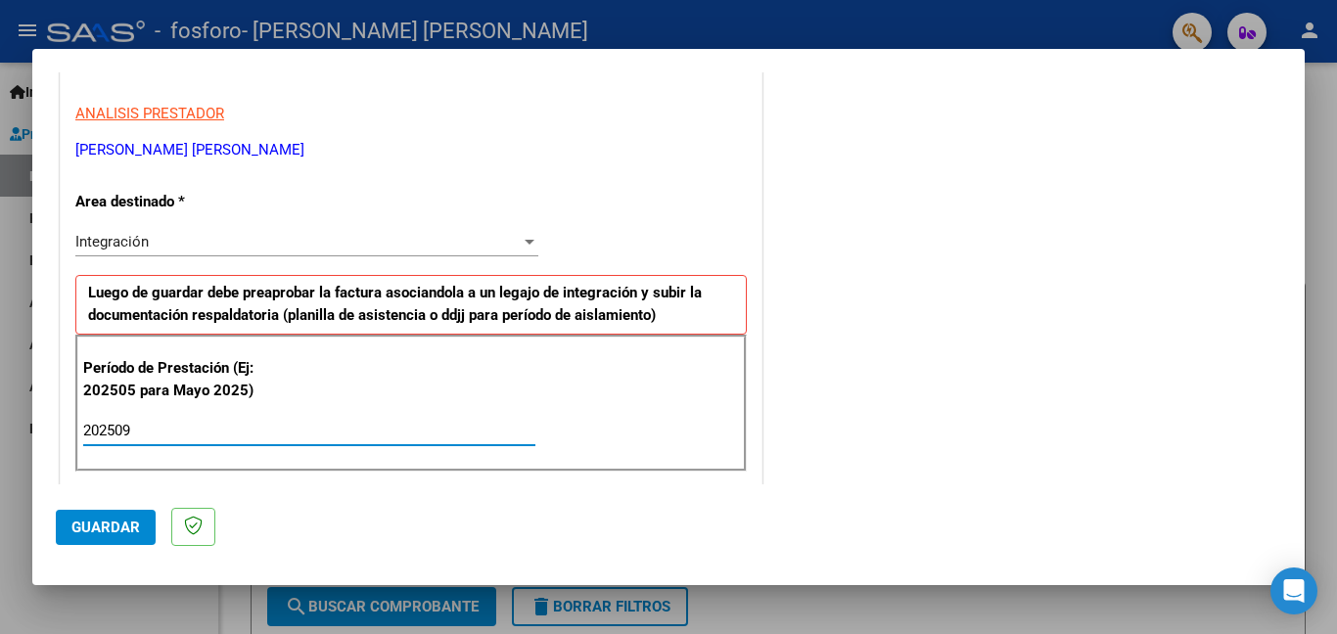
type input "202509"
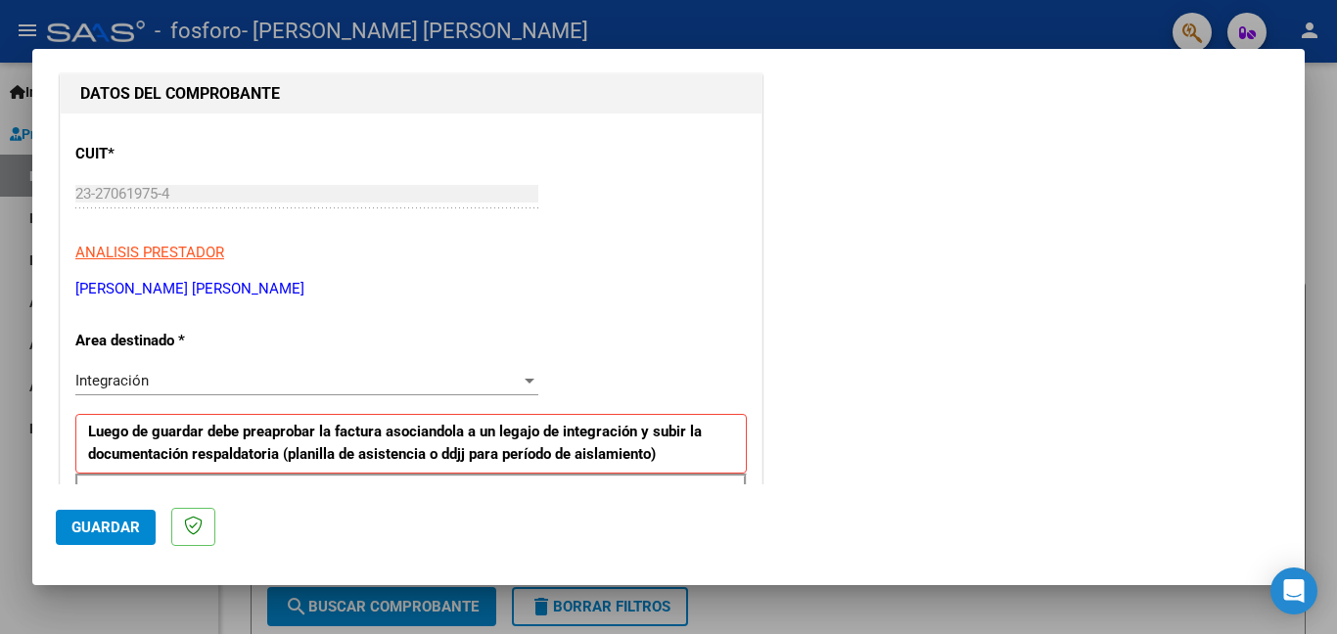
scroll to position [174, 0]
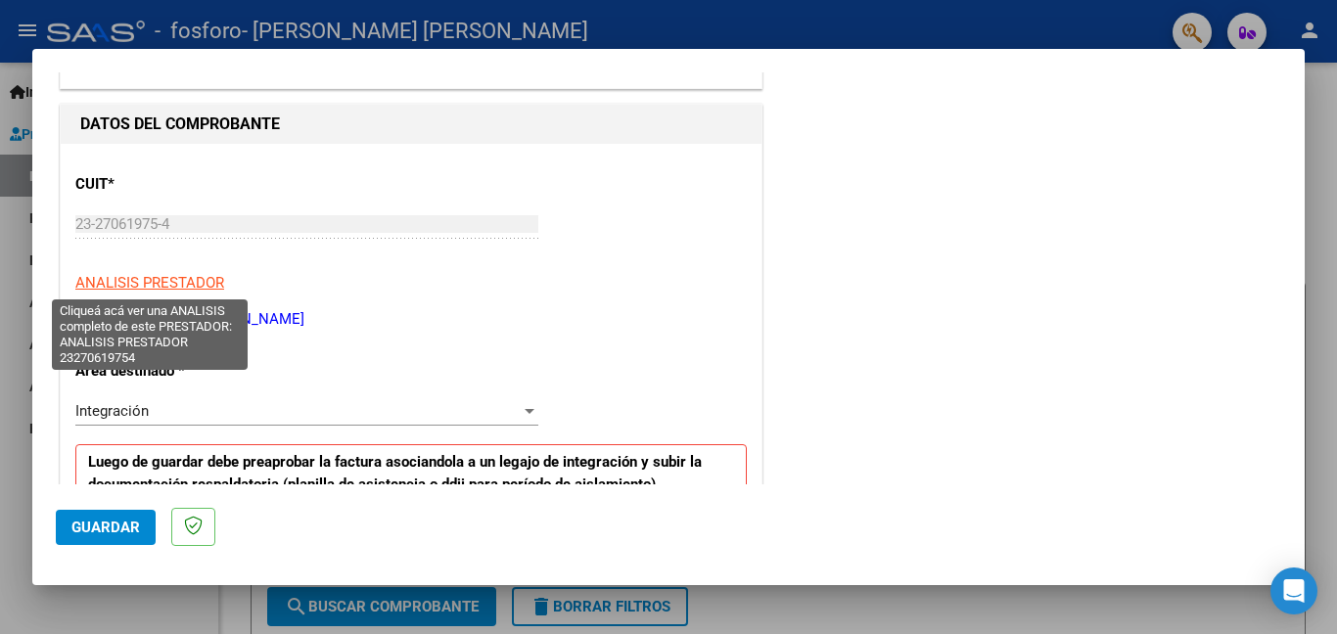
click at [194, 277] on span "ANALISIS PRESTADOR" at bounding box center [149, 283] width 149 height 18
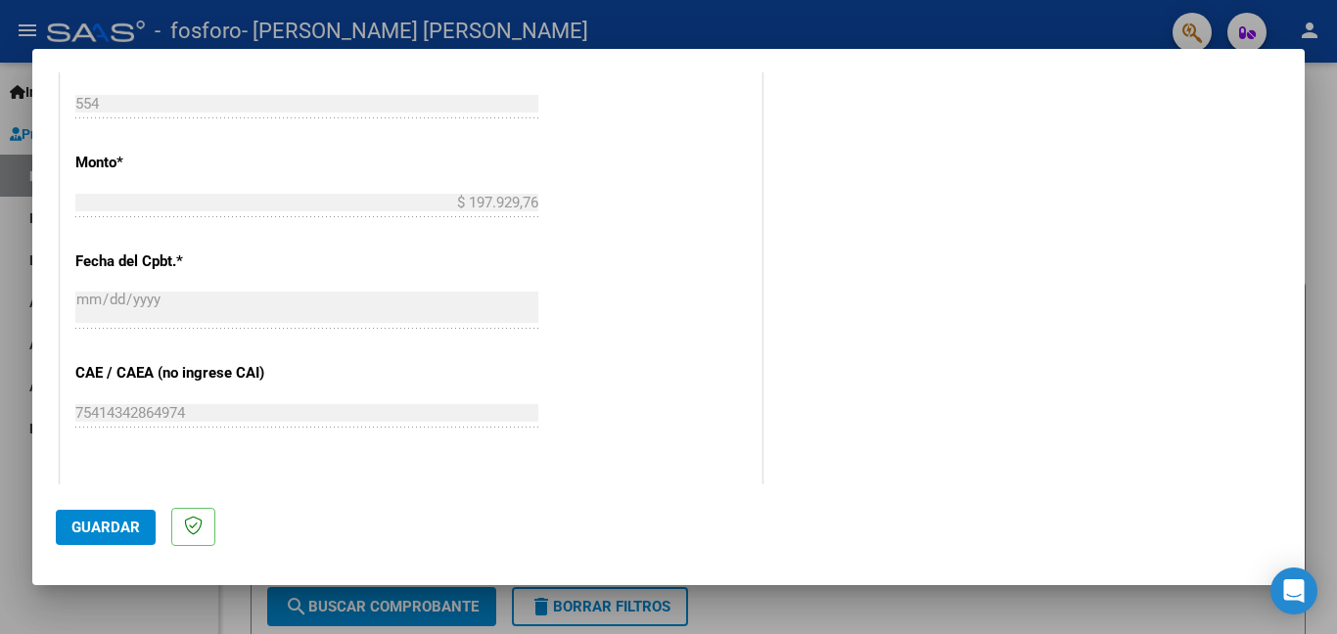
scroll to position [981, 0]
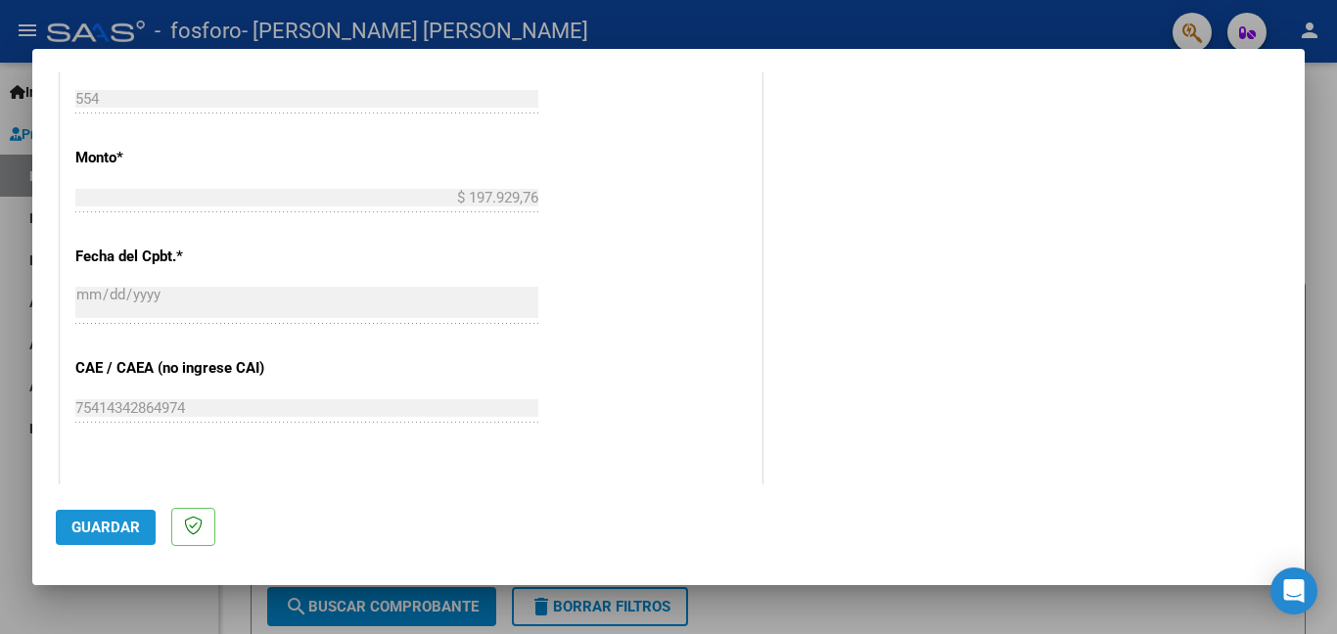
click at [139, 521] on button "Guardar" at bounding box center [106, 527] width 100 height 35
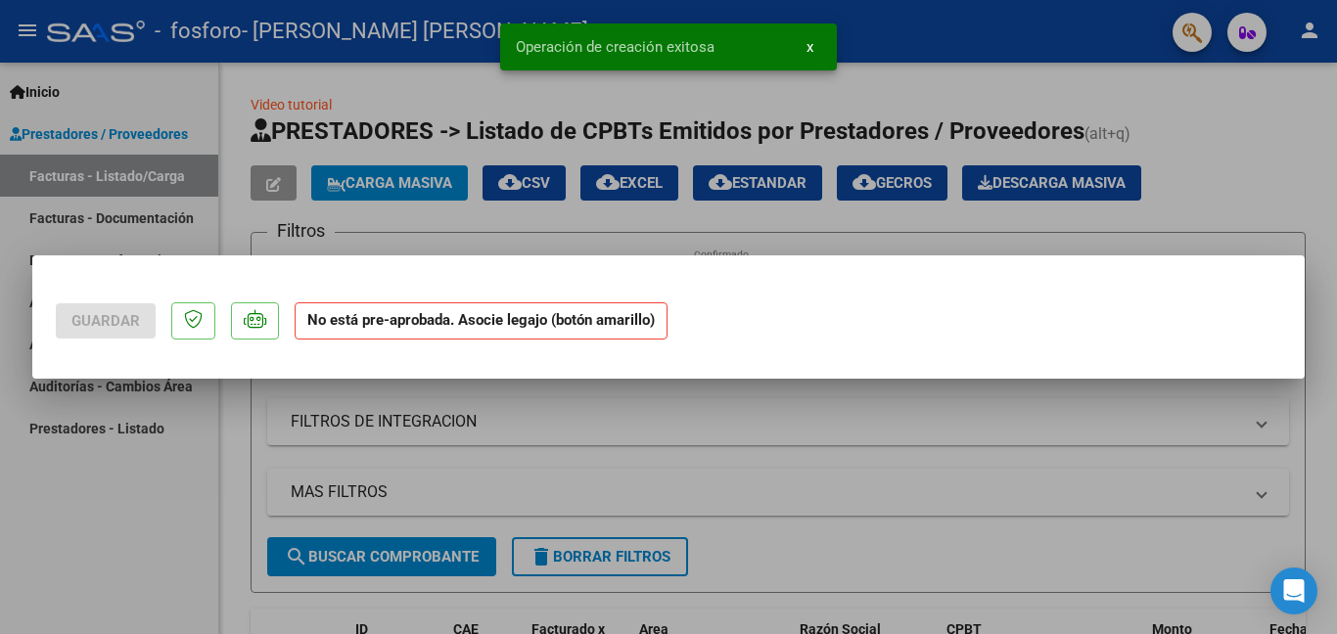
scroll to position [0, 0]
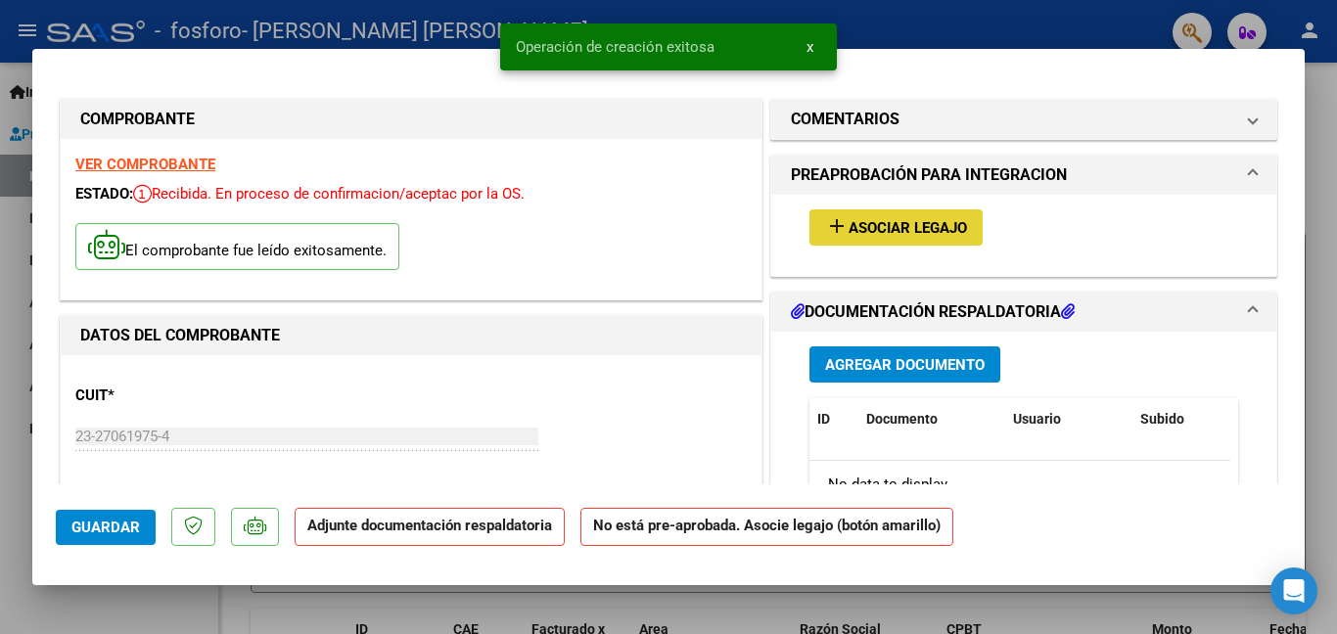
click at [891, 229] on span "Asociar Legajo" at bounding box center [908, 228] width 118 height 18
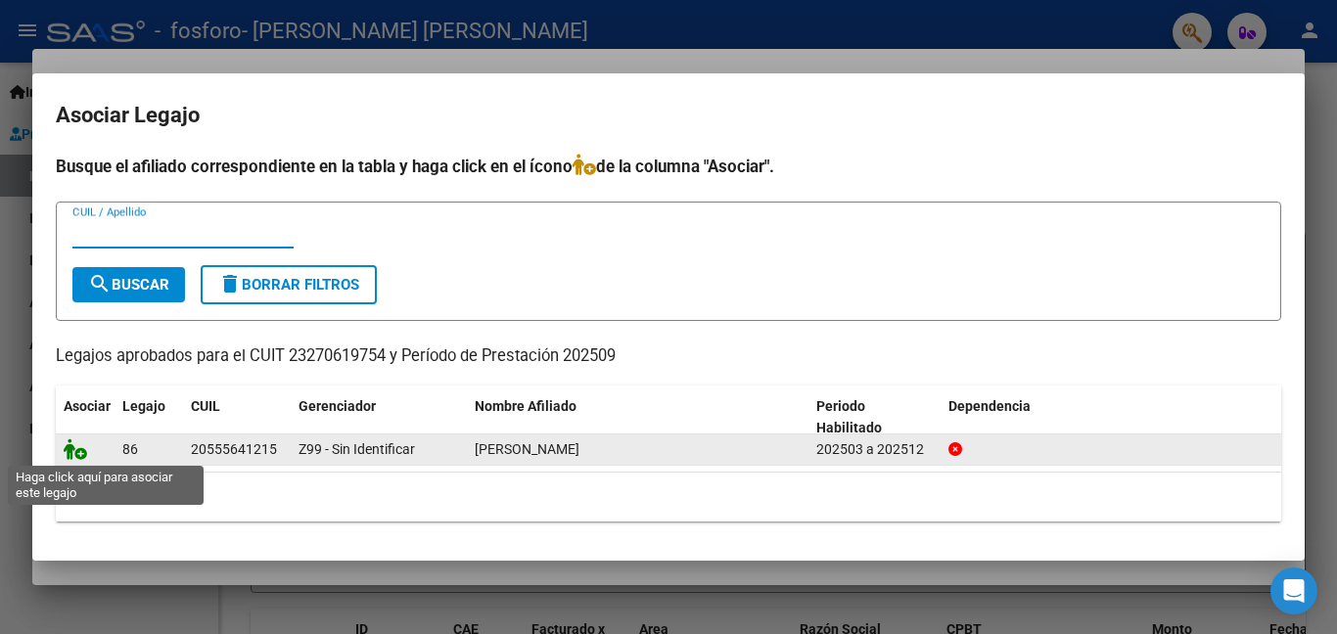
click at [70, 448] on icon at bounding box center [75, 450] width 23 height 22
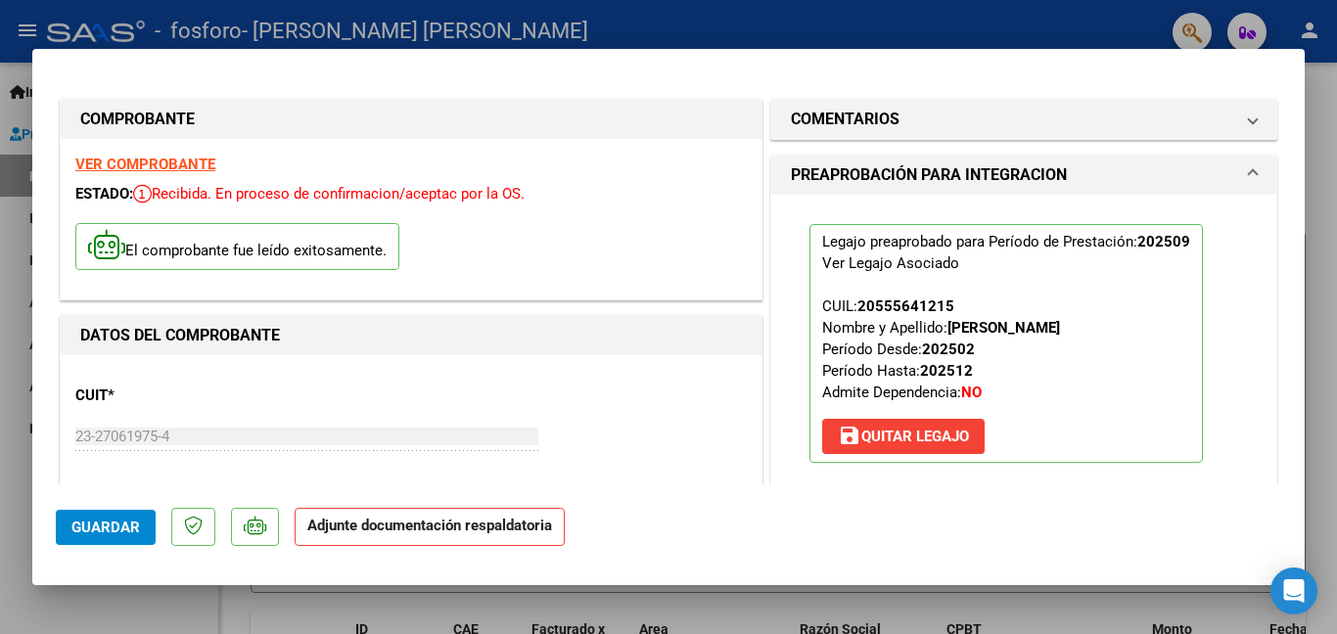
click at [863, 490] on mat-dialog-actions "Guardar Adjunte documentación respaldatoria" at bounding box center [668, 523] width 1225 height 77
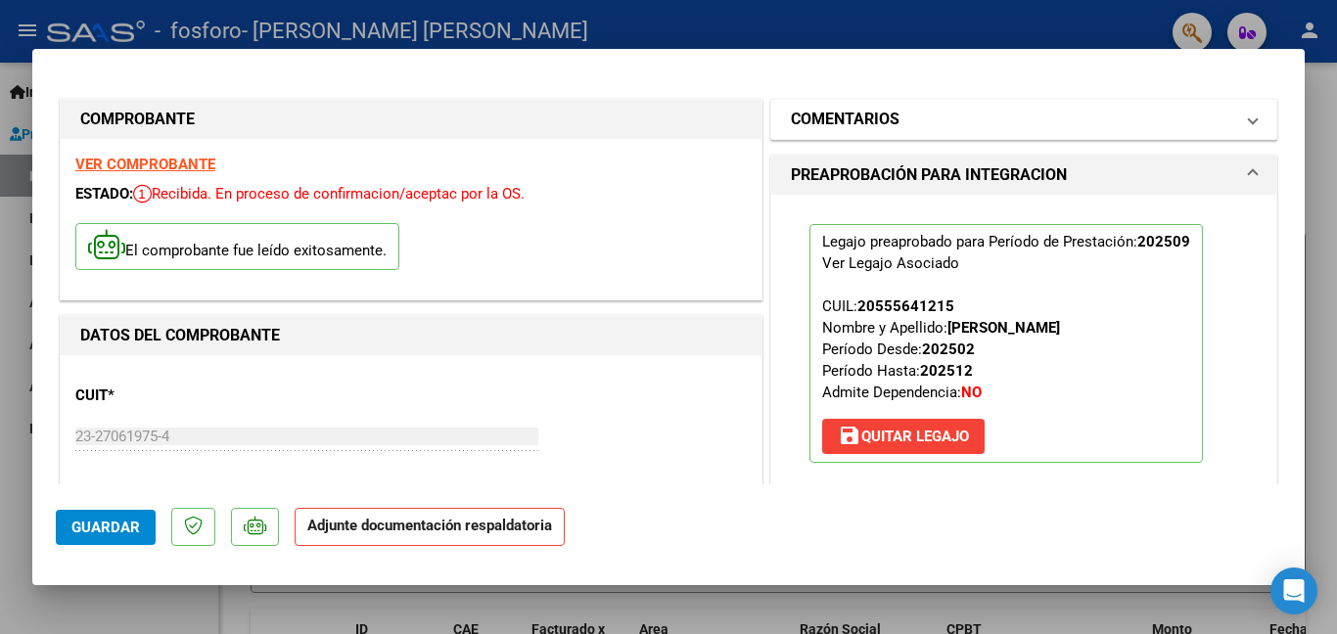
click at [1249, 127] on span at bounding box center [1253, 119] width 8 height 23
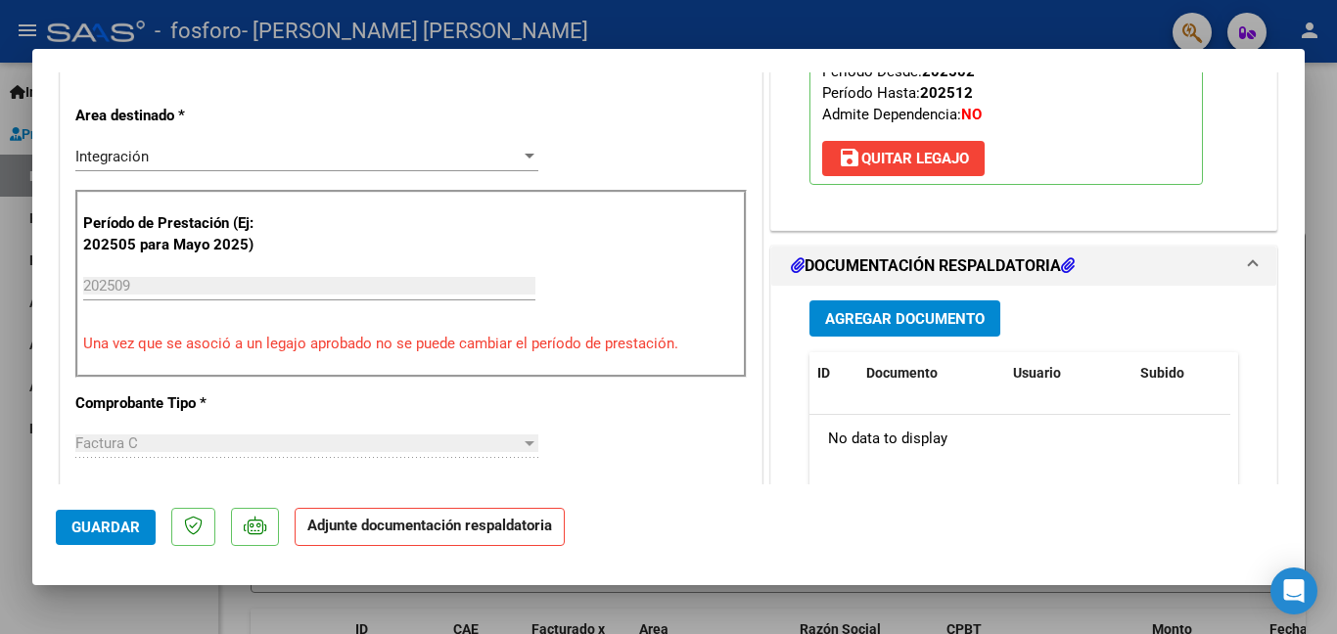
scroll to position [465, 0]
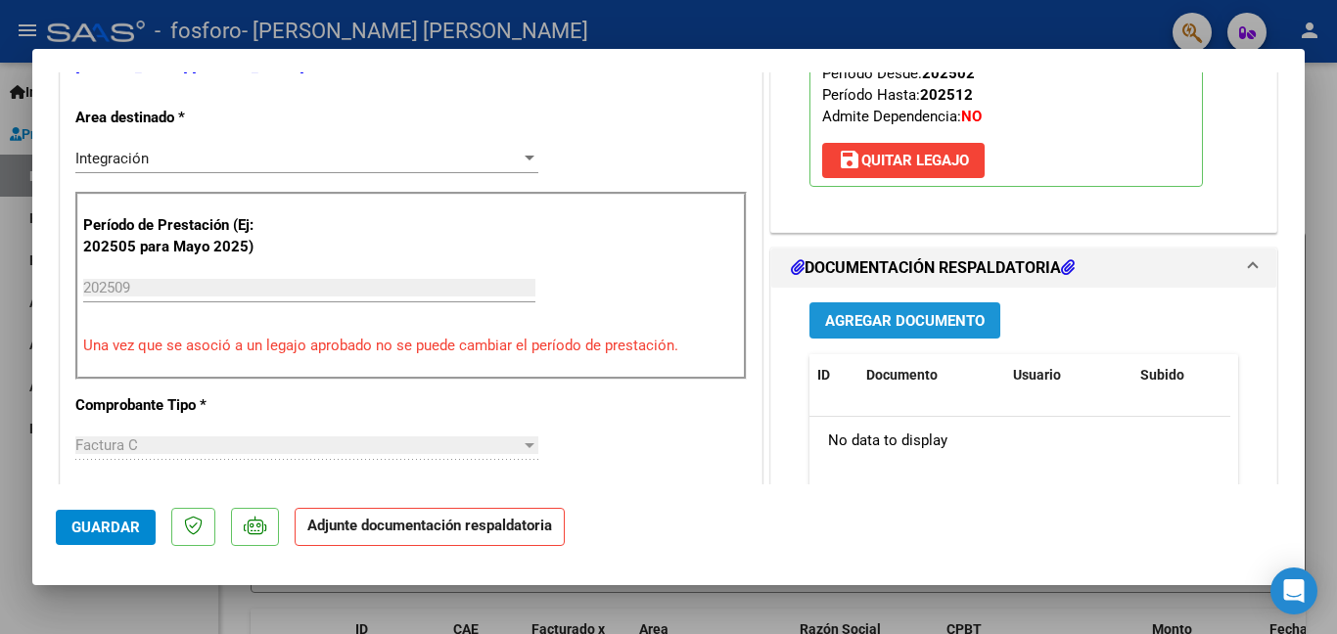
click at [857, 314] on span "Agregar Documento" at bounding box center [905, 321] width 160 height 18
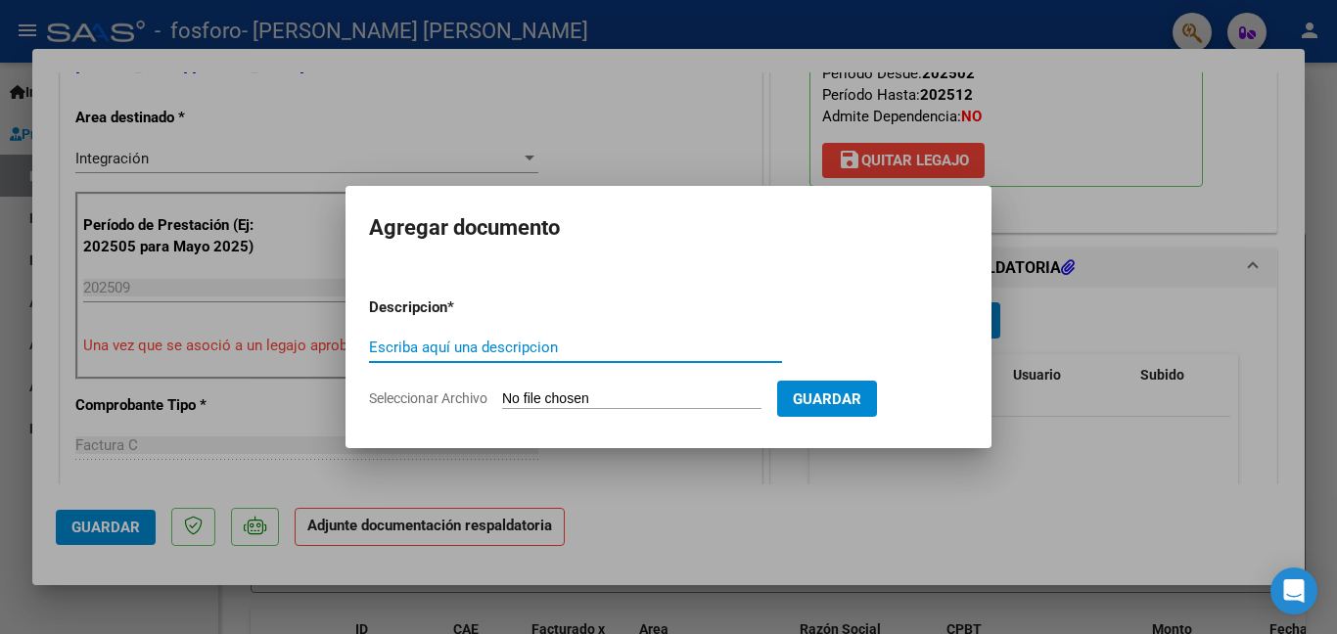
click at [662, 349] on input "Escriba aquí una descripcion" at bounding box center [575, 348] width 413 height 18
click at [518, 346] on input "Escriba aquí una descripcion" at bounding box center [575, 348] width 413 height 18
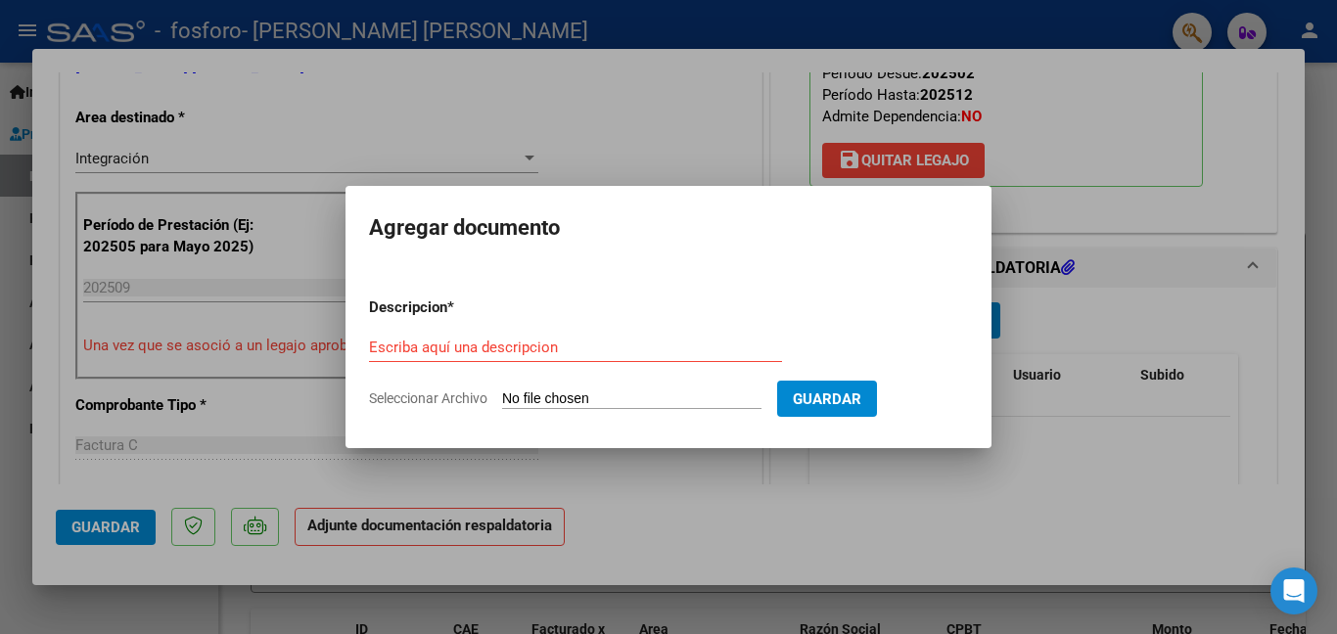
click at [648, 401] on input "Seleccionar Archivo" at bounding box center [631, 400] width 259 height 19
type input "C:\fakepath\planilla asistencia septiembre Kolenac.pdf"
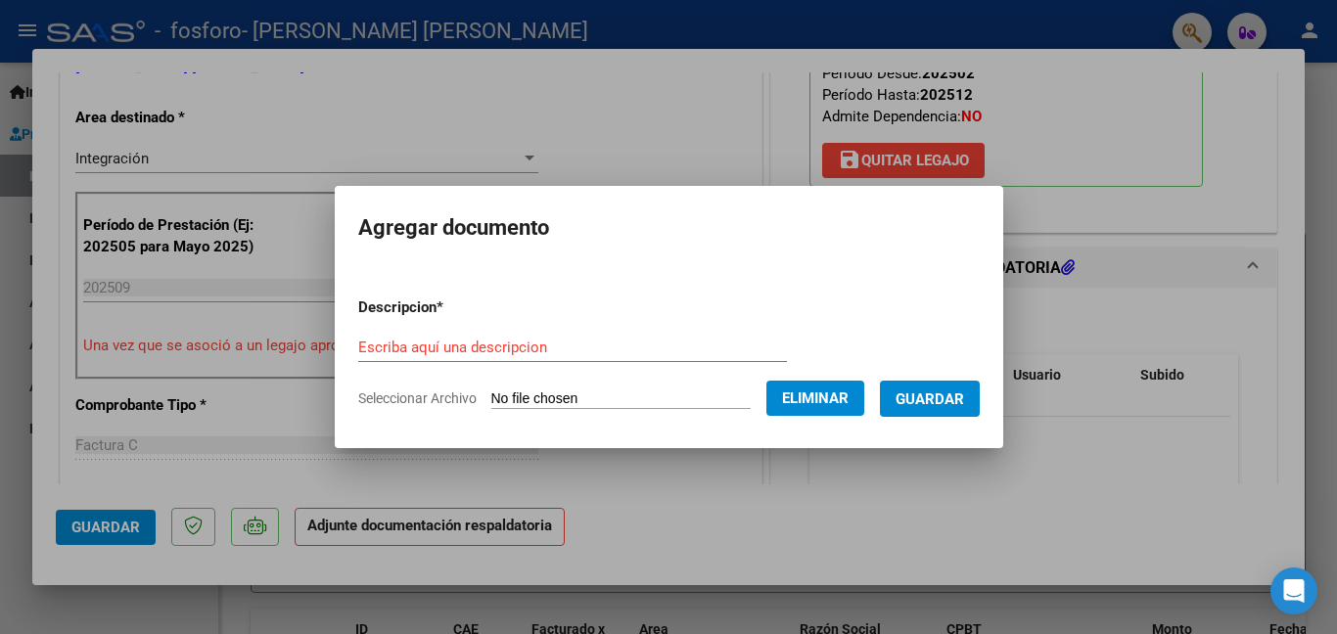
click at [604, 350] on input "Escriba aquí una descripcion" at bounding box center [572, 348] width 429 height 18
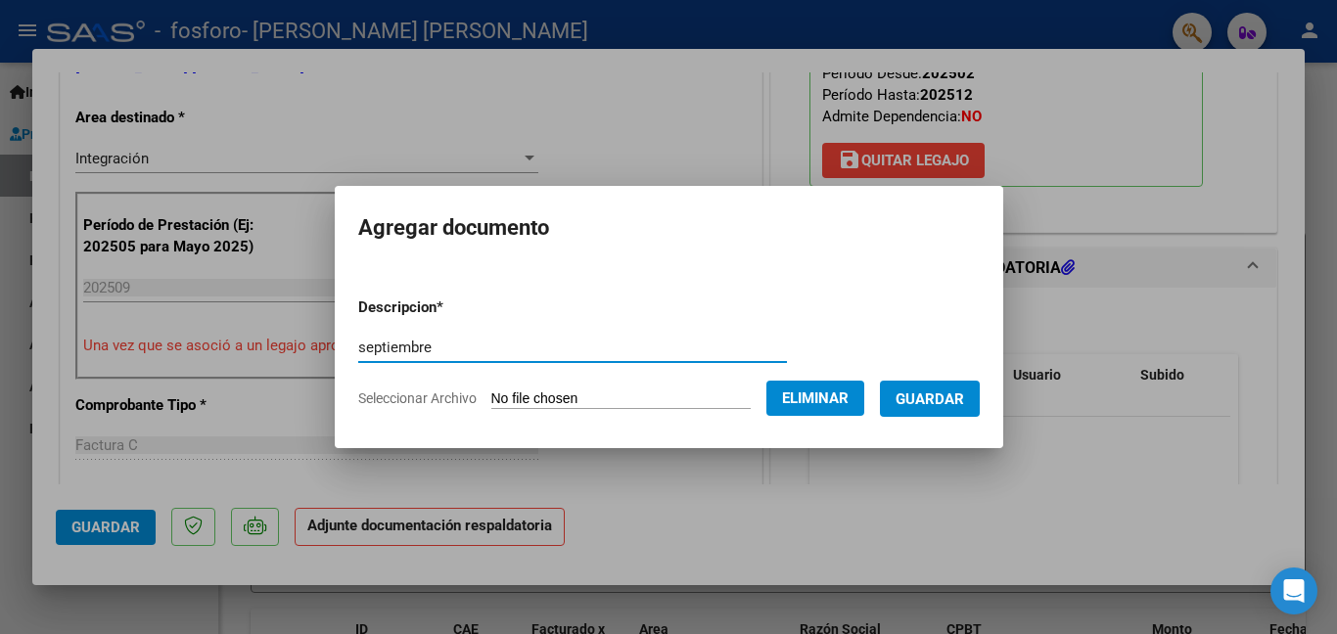
type input "septiembre"
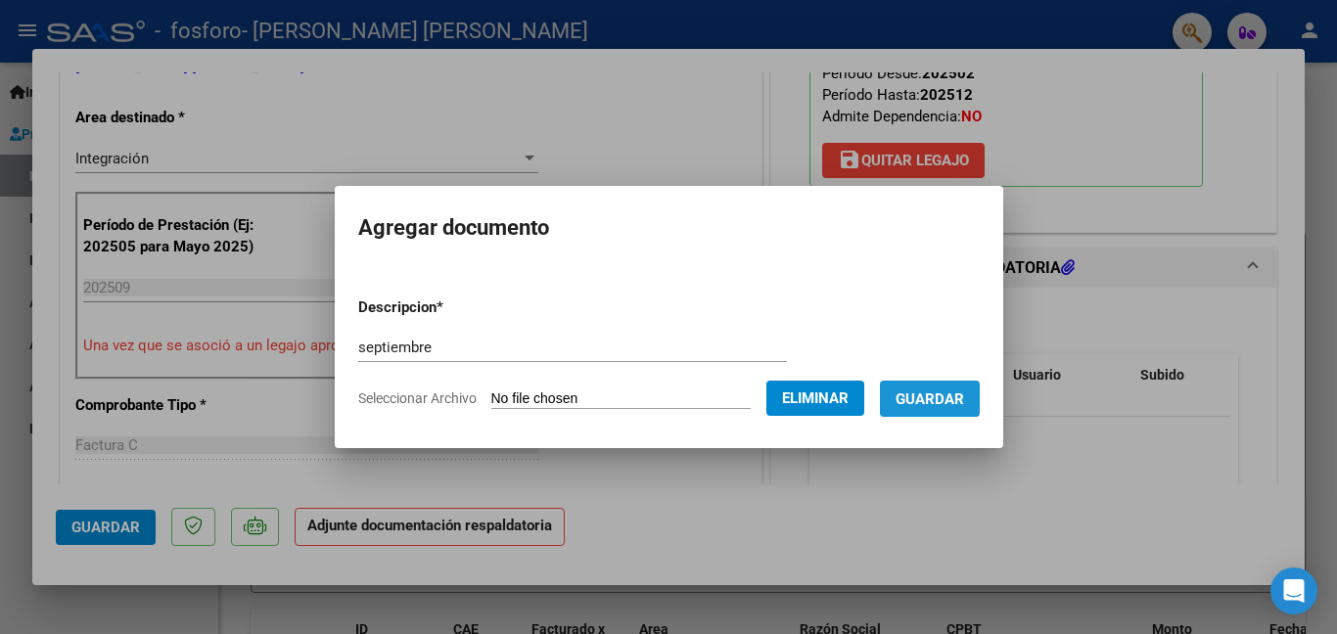
click at [932, 386] on button "Guardar" at bounding box center [930, 399] width 100 height 36
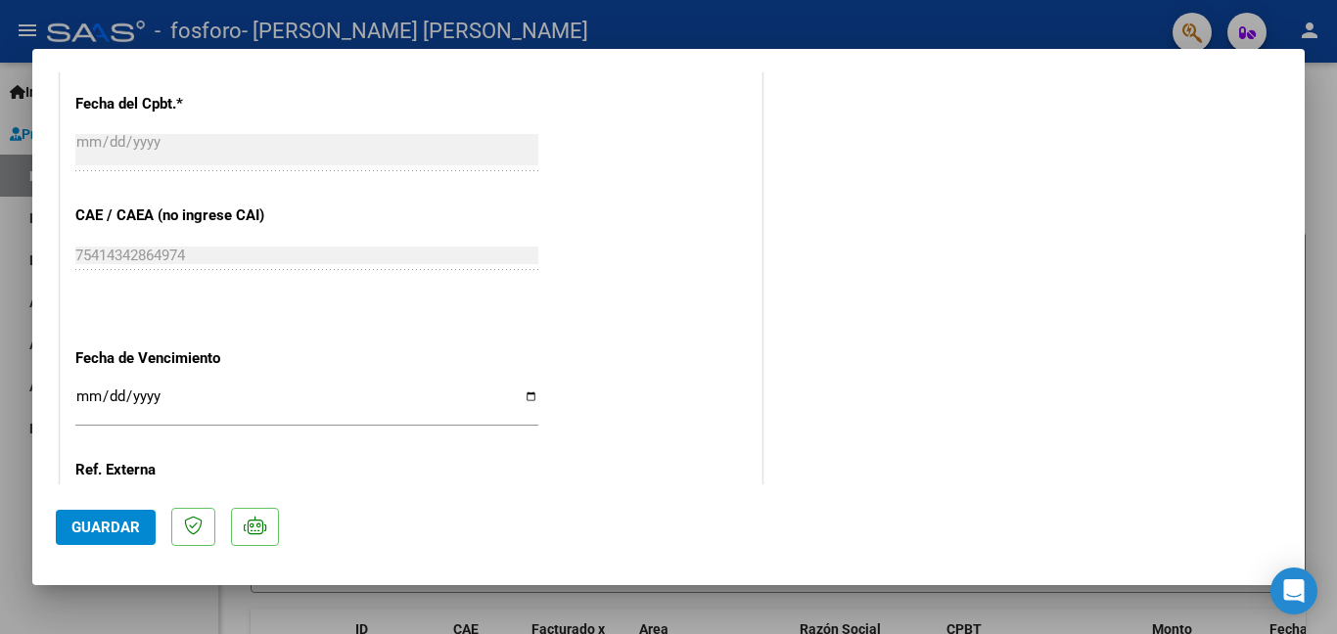
scroll to position [1170, 0]
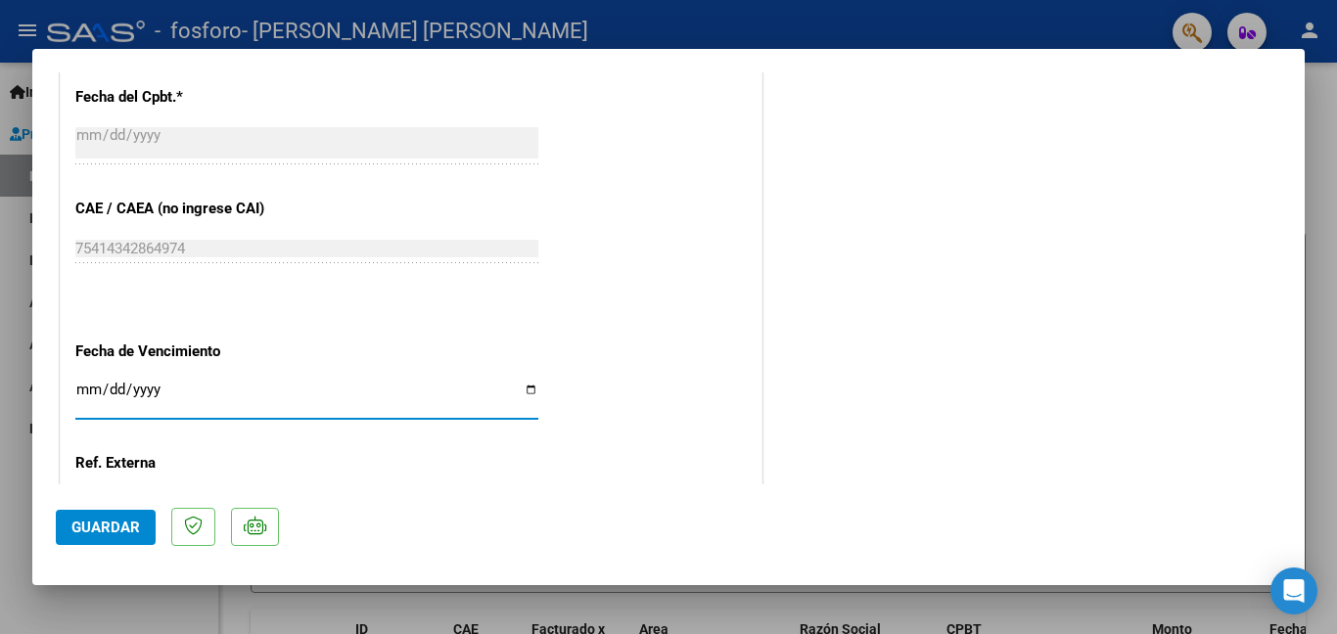
click at [86, 382] on input "Ingresar la fecha" at bounding box center [306, 397] width 463 height 31
click at [527, 382] on input "Ingresar la fecha" at bounding box center [306, 397] width 463 height 31
type input "[DATE]"
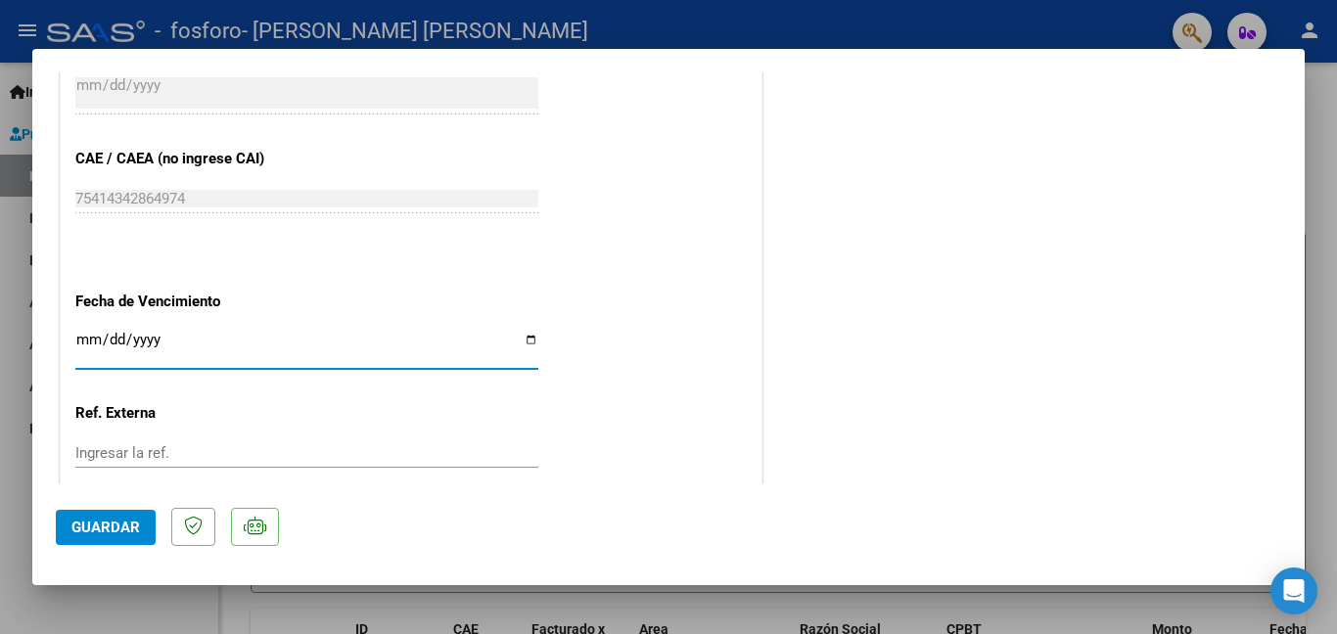
scroll to position [1316, 0]
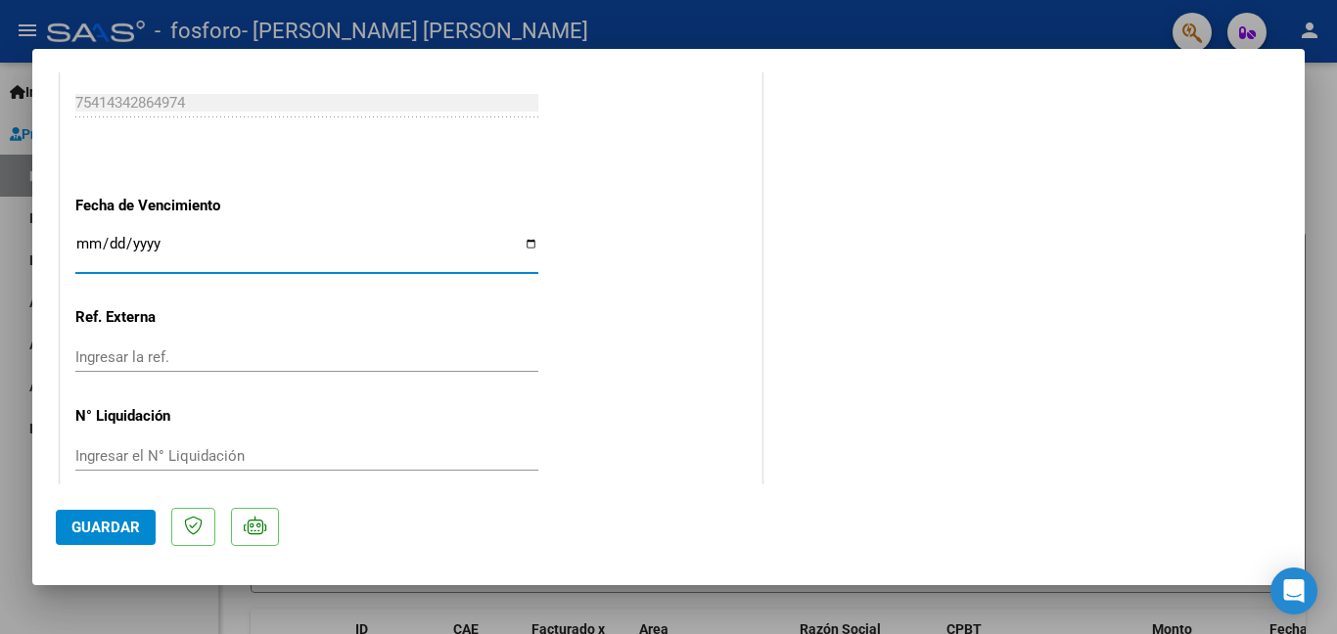
click at [163, 447] on input "Ingresar el N° Liquidación" at bounding box center [306, 456] width 463 height 18
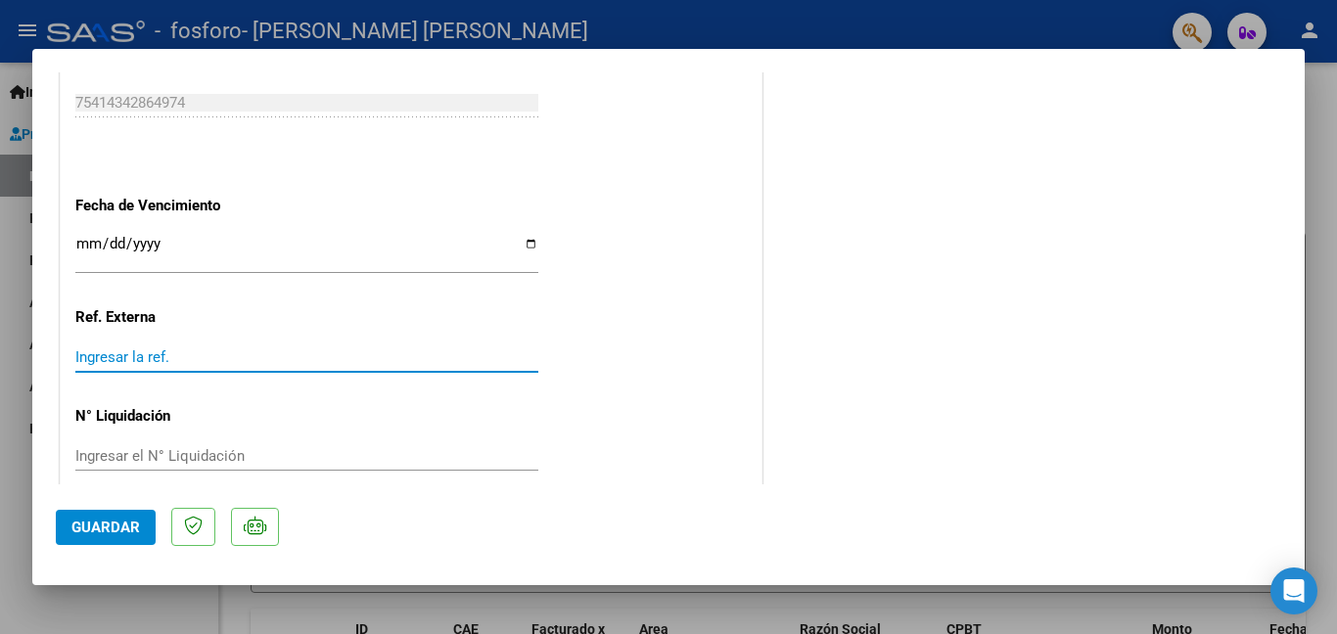
click at [133, 348] on input "Ingresar la ref." at bounding box center [306, 357] width 463 height 18
click at [119, 348] on input "Ingresar la ref." at bounding box center [306, 357] width 463 height 18
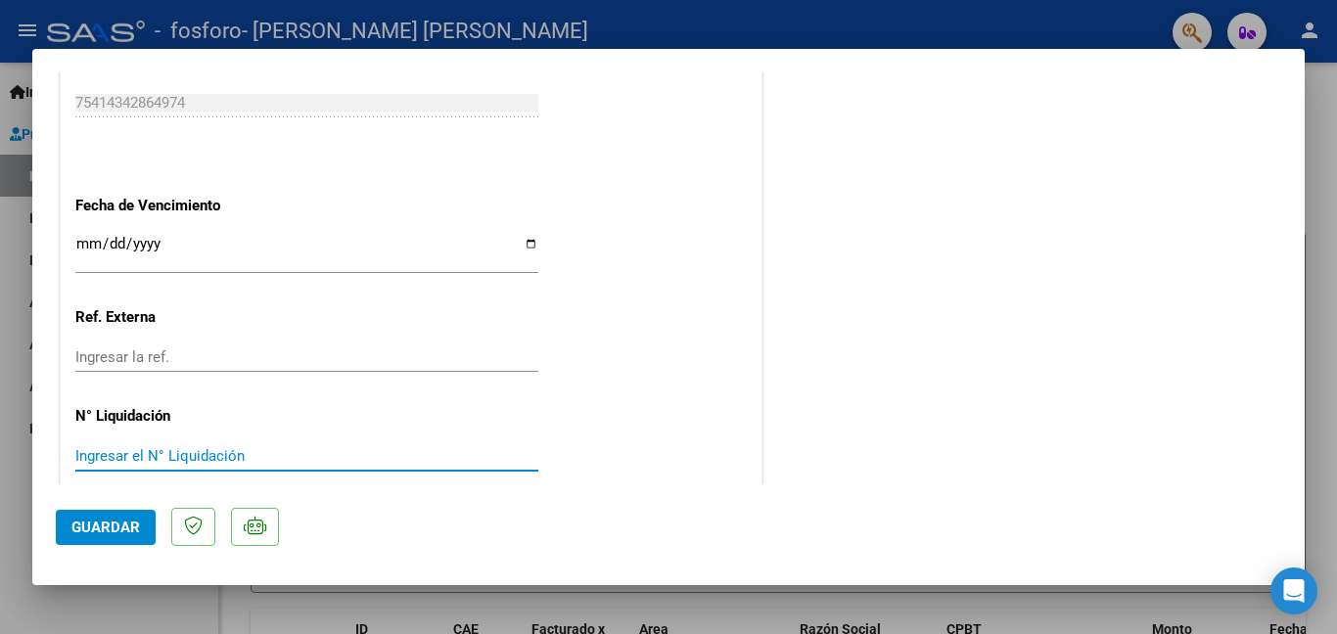
click at [101, 447] on input "Ingresar el N° Liquidación" at bounding box center [306, 456] width 463 height 18
type input "9"
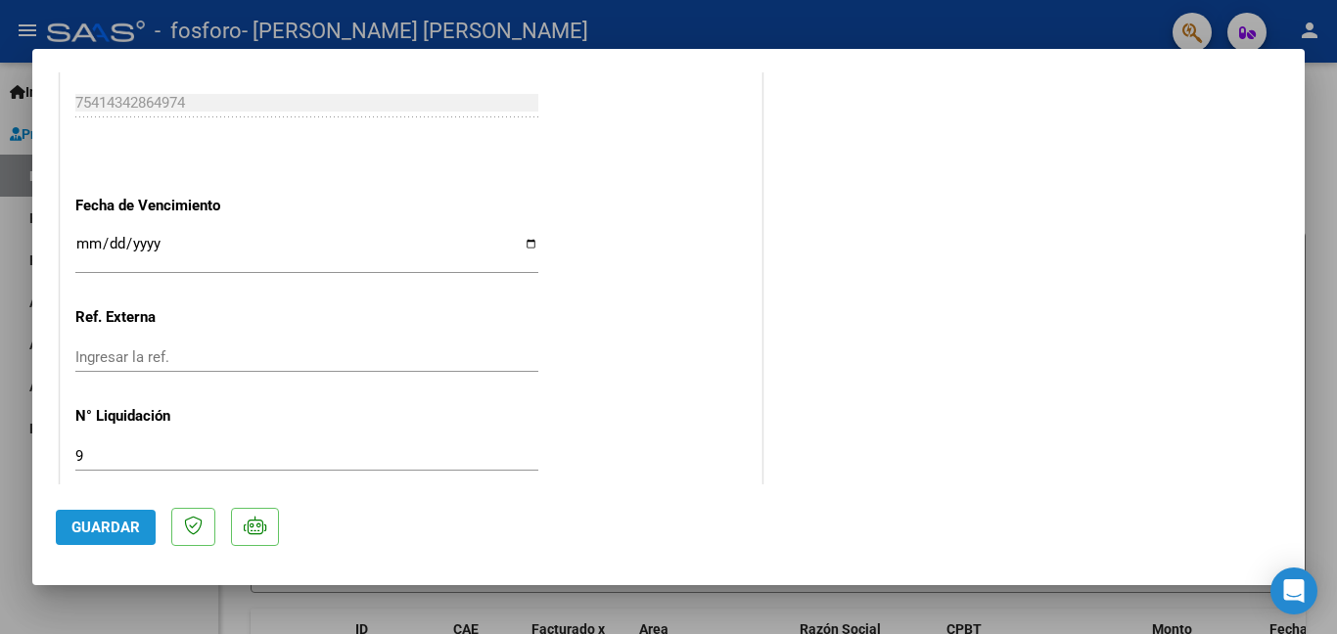
click at [89, 519] on span "Guardar" at bounding box center [105, 528] width 69 height 18
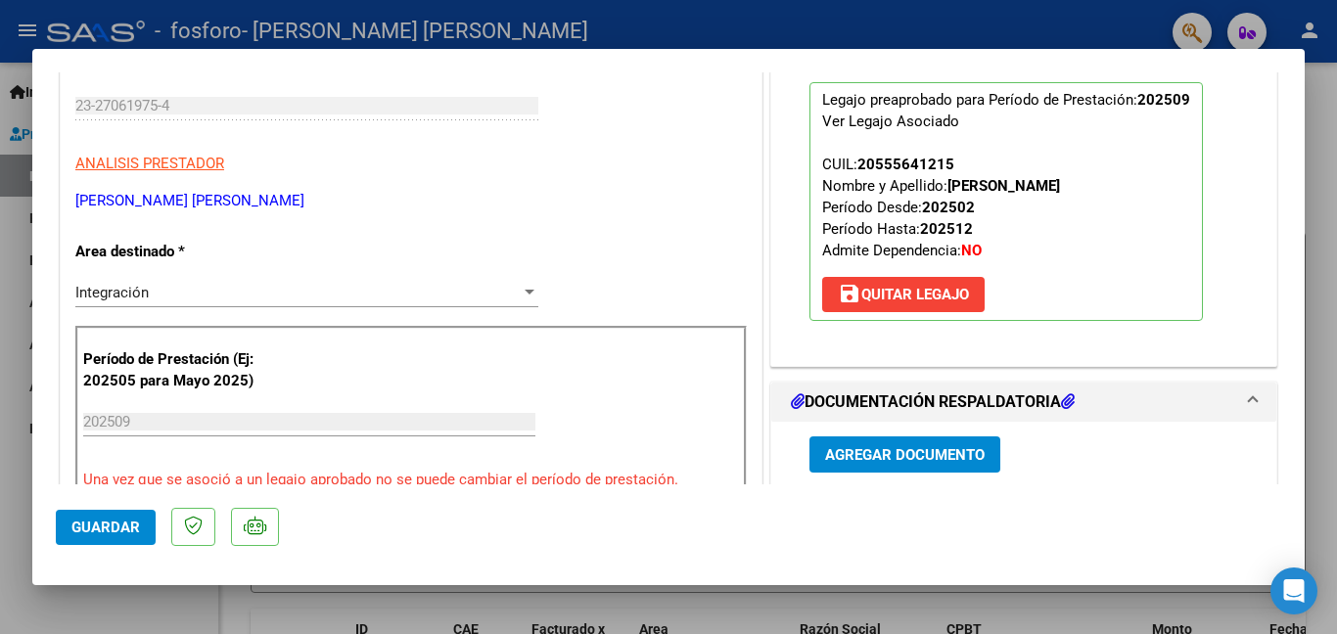
scroll to position [0, 0]
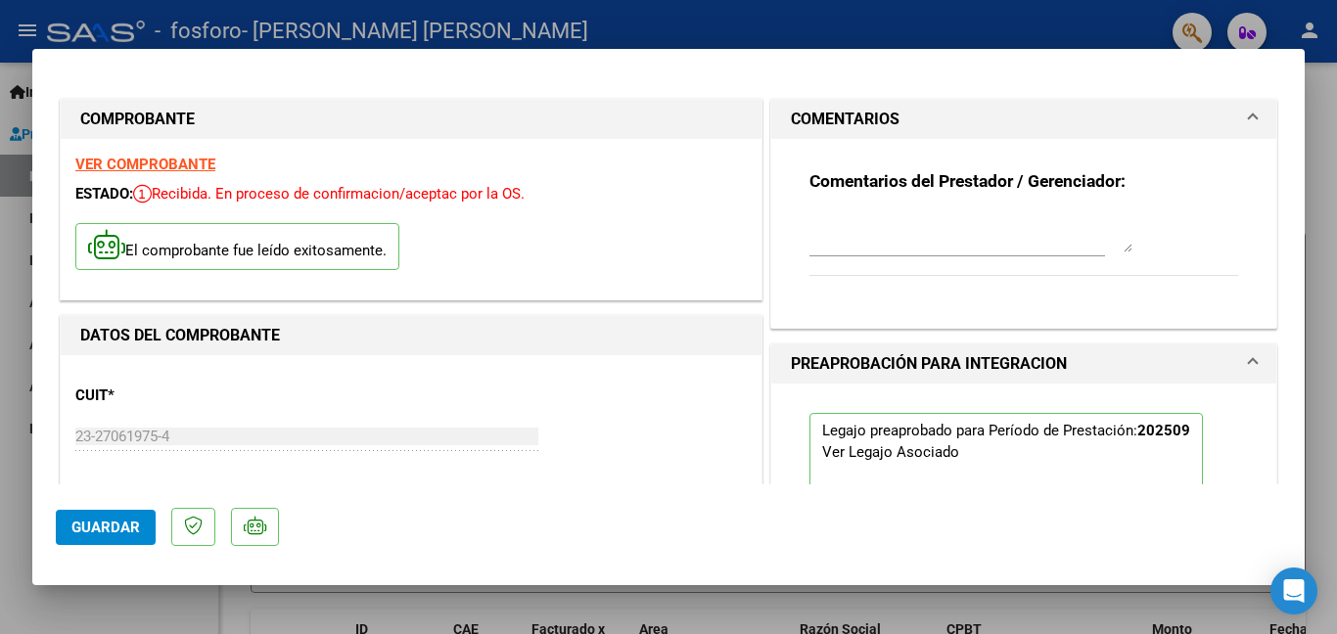
click at [1267, 30] on div at bounding box center [668, 317] width 1337 height 634
type input "$ 0,00"
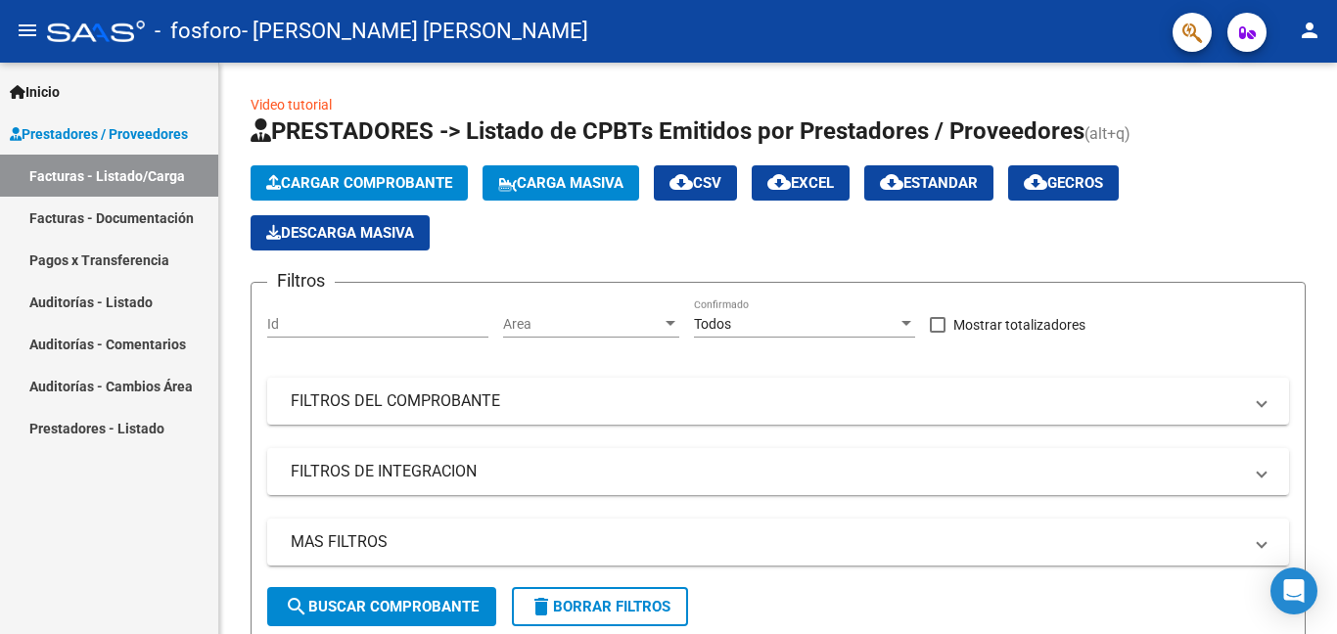
click at [110, 216] on link "Facturas - Documentación" at bounding box center [109, 218] width 218 height 42
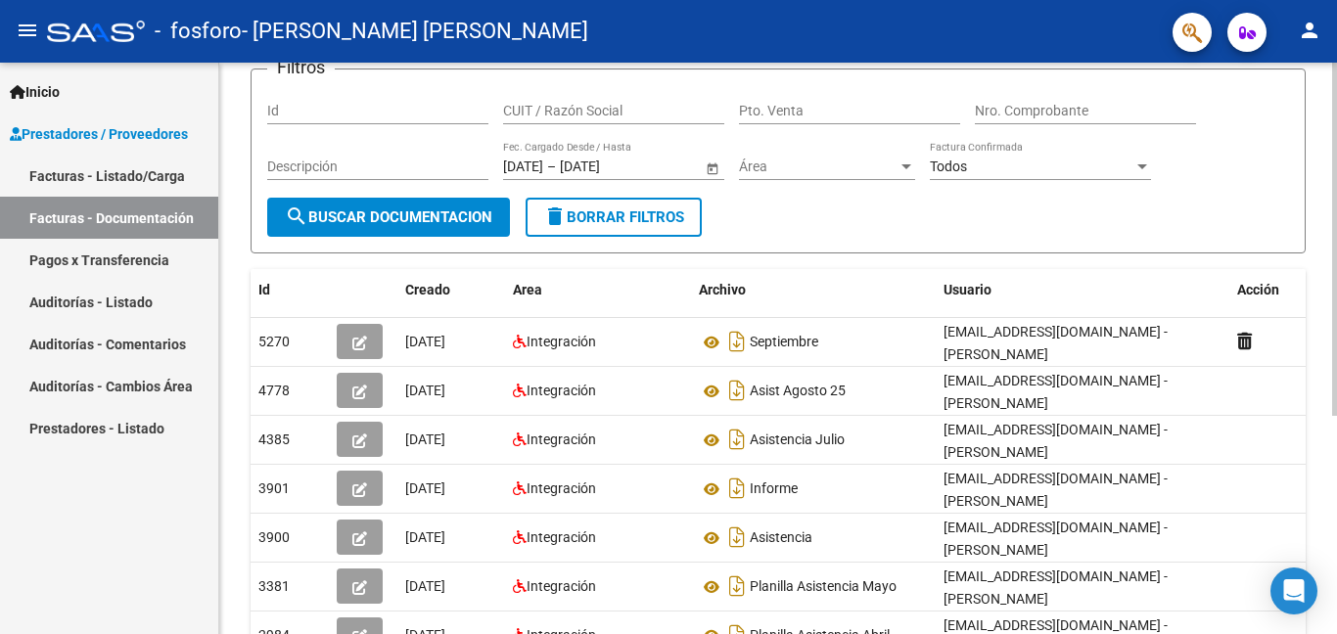
scroll to position [147, 0]
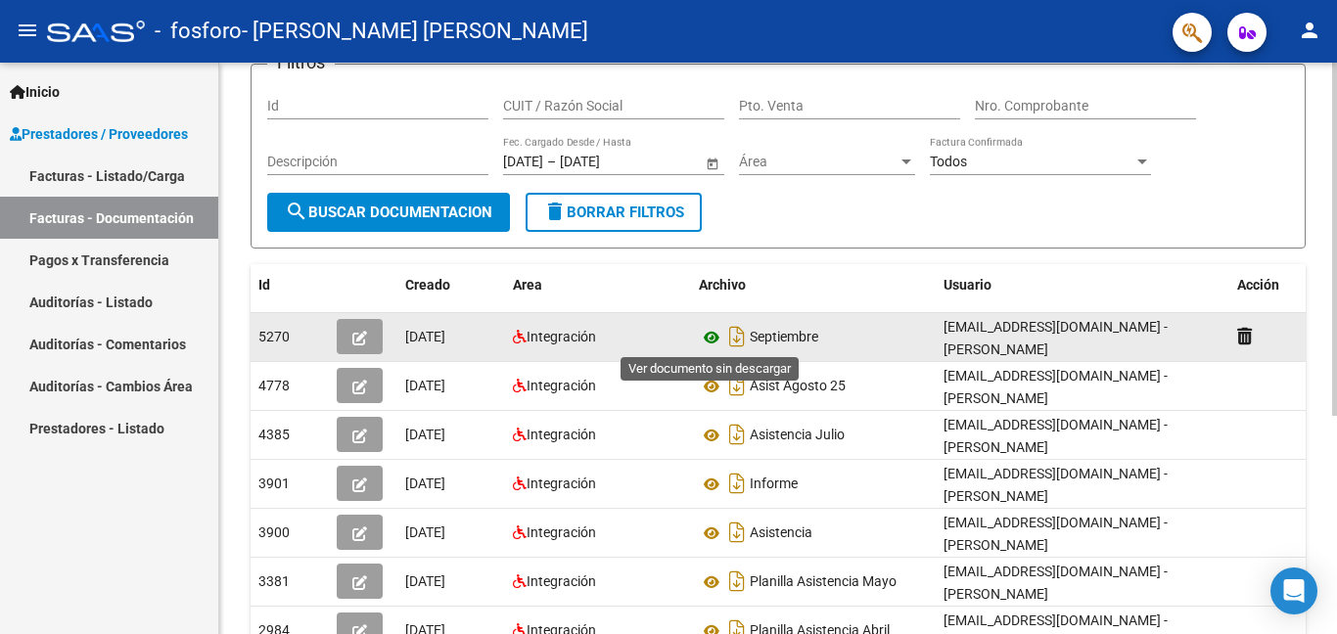
click at [714, 331] on icon at bounding box center [711, 337] width 25 height 23
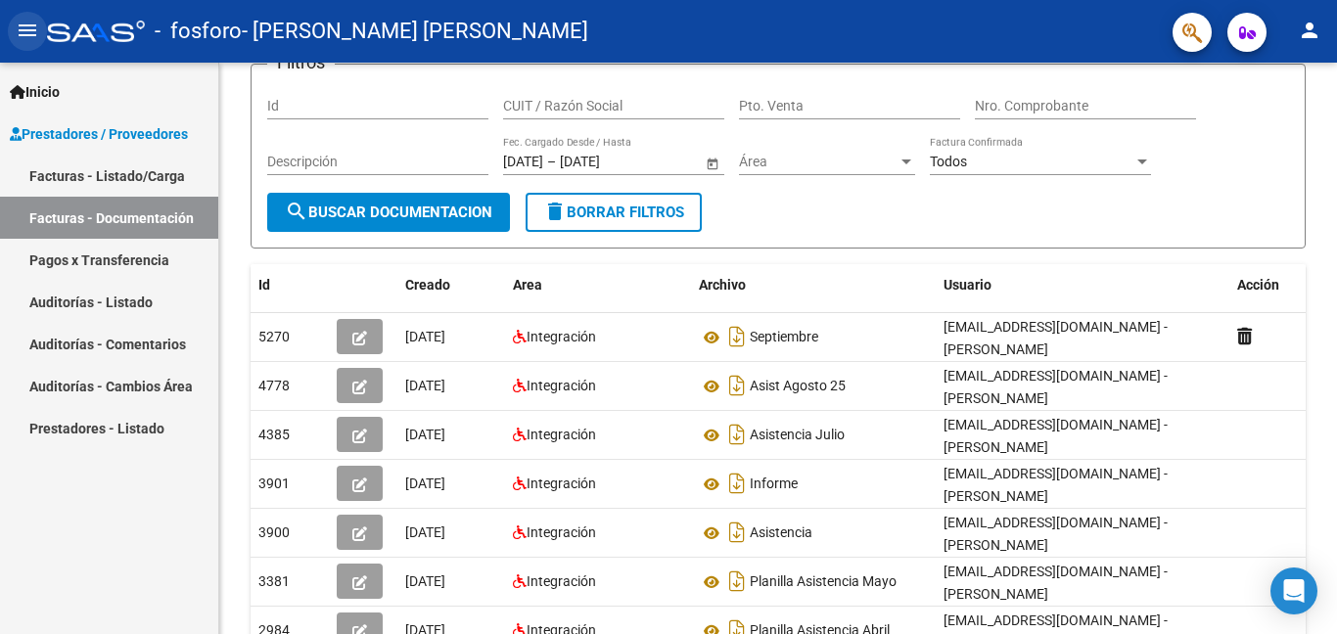
click at [23, 27] on mat-icon "menu" at bounding box center [27, 30] width 23 height 23
